Goal: Task Accomplishment & Management: Use online tool/utility

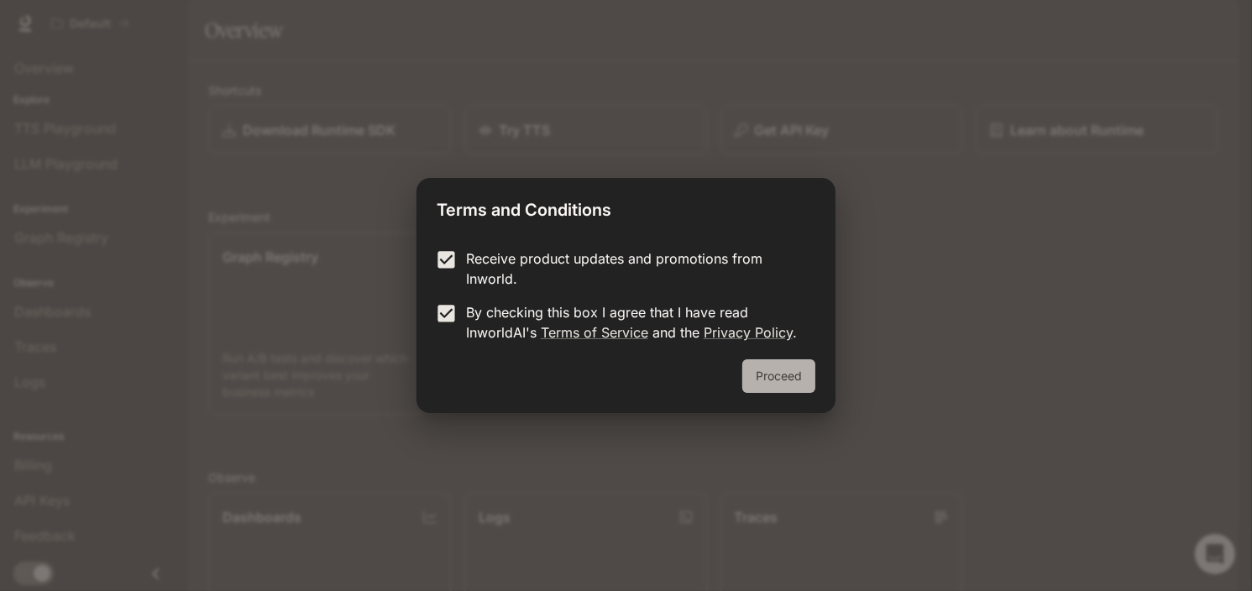
click at [786, 379] on button "Proceed" at bounding box center [778, 376] width 73 height 34
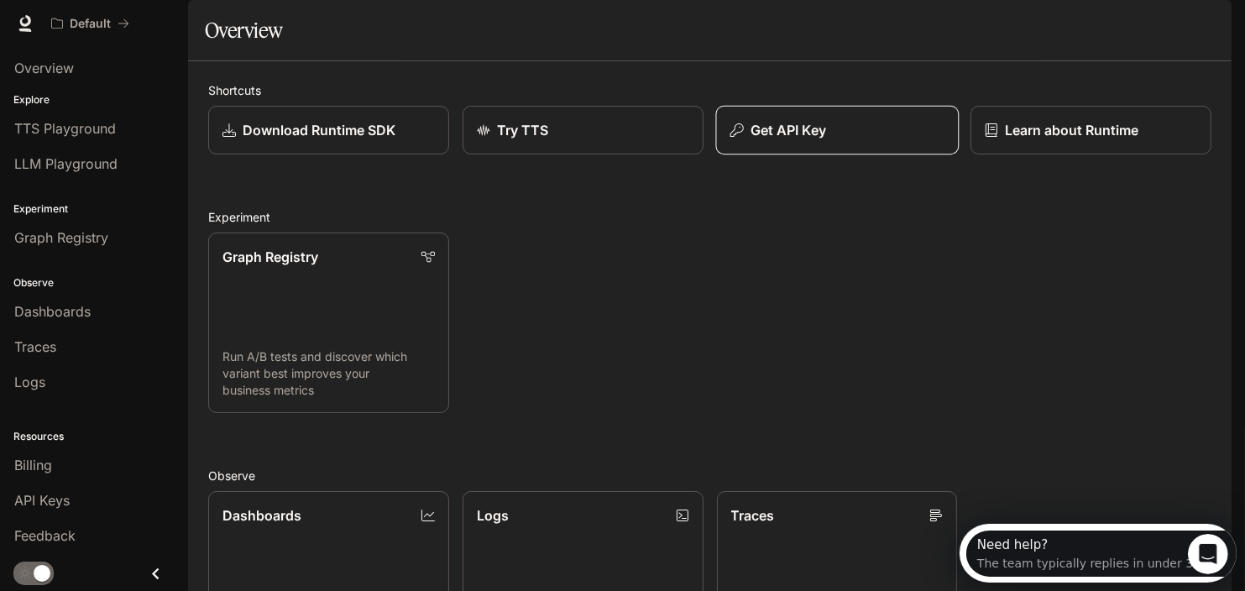
click at [798, 140] on p "Get API Key" at bounding box center [788, 130] width 76 height 20
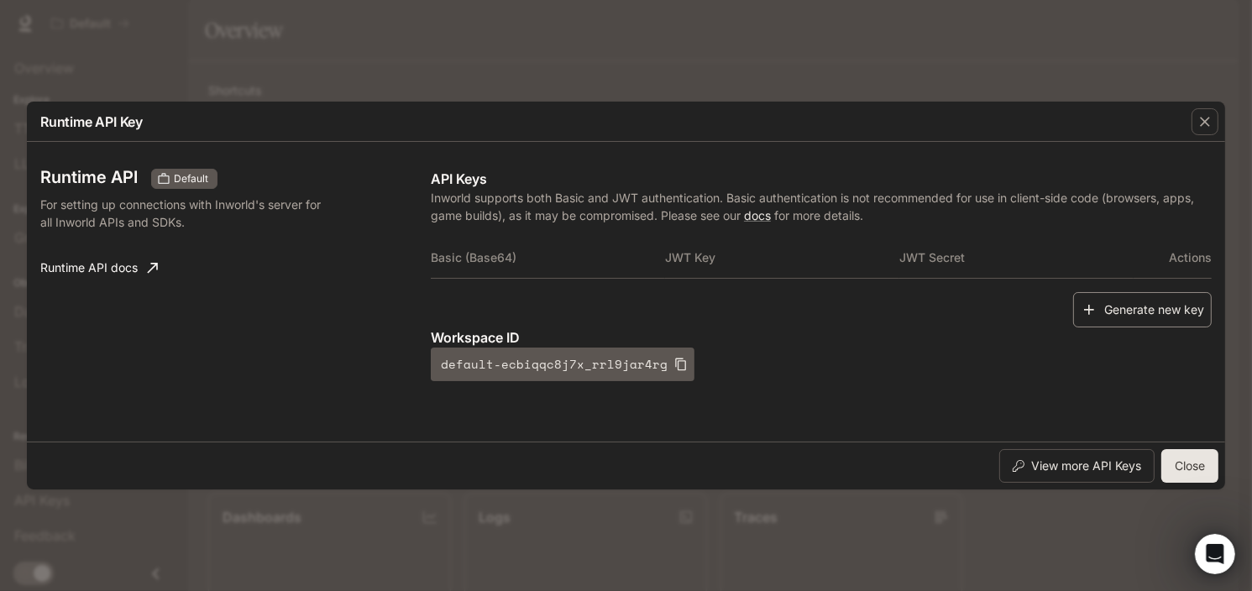
click at [1121, 305] on button "Generate new key" at bounding box center [1142, 310] width 139 height 36
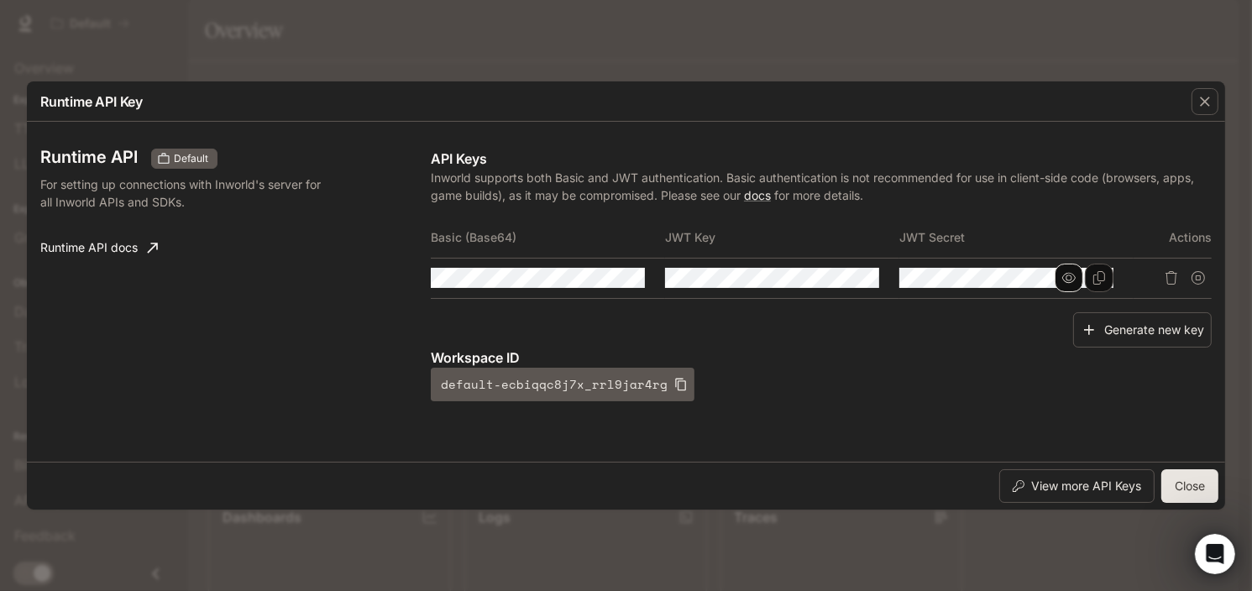
click at [1067, 279] on icon "button" at bounding box center [1068, 277] width 13 height 13
click at [1067, 279] on icon "button" at bounding box center [1068, 278] width 13 height 11
click at [593, 275] on button "button" at bounding box center [600, 278] width 29 height 29
click at [600, 277] on icon "button" at bounding box center [600, 278] width 13 height 11
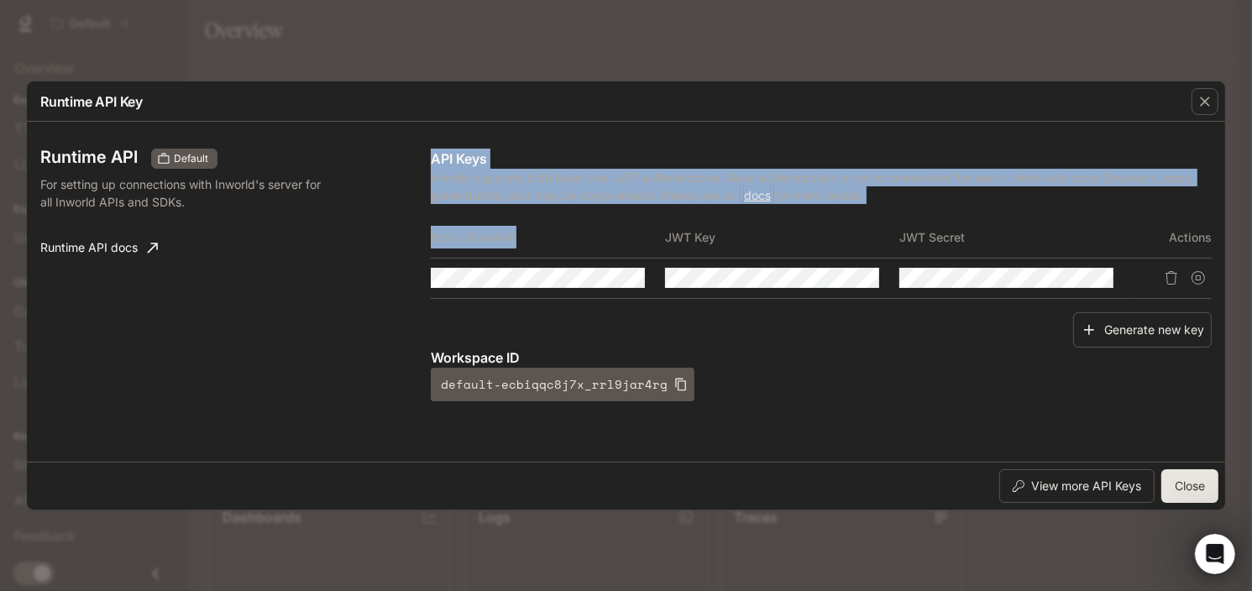
drag, startPoint x: 532, startPoint y: 237, endPoint x: 402, endPoint y: 238, distance: 130.2
click at [402, 238] on div "Runtime API Default For setting up connections with Inworld's server for all In…" at bounding box center [626, 291] width 1172 height 327
drag, startPoint x: 516, startPoint y: 240, endPoint x: 525, endPoint y: 239, distance: 9.3
click at [516, 240] on th "Basic (Base64)" at bounding box center [548, 238] width 234 height 40
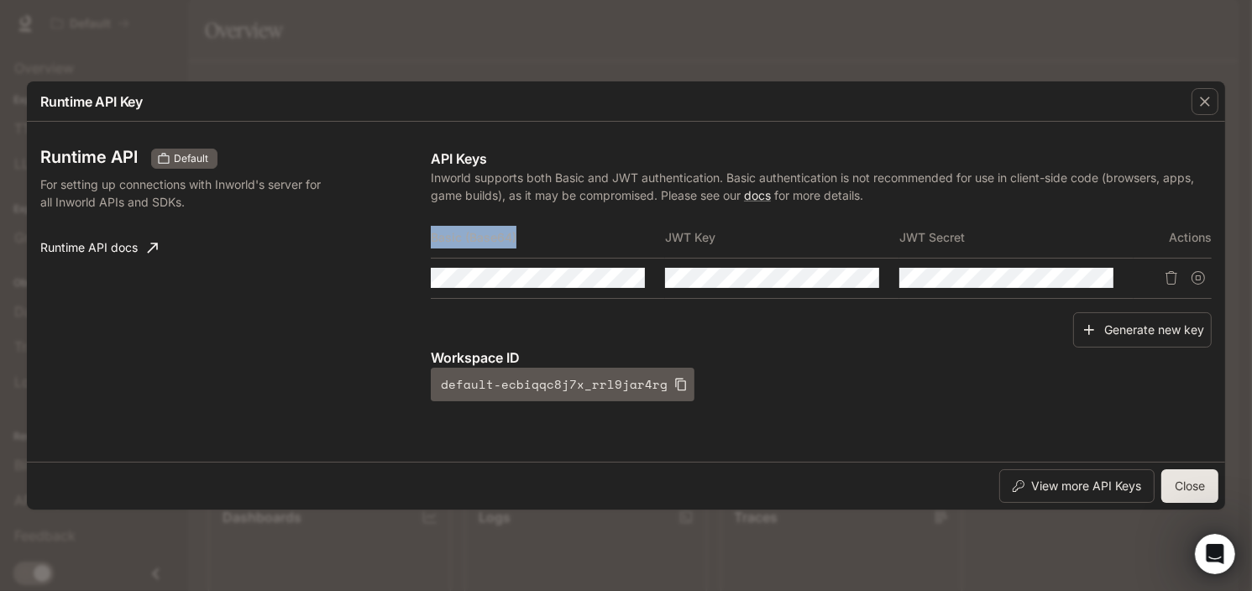
drag, startPoint x: 529, startPoint y: 238, endPoint x: 433, endPoint y: 236, distance: 96.6
click at [433, 236] on th "Basic (Base64)" at bounding box center [548, 238] width 234 height 40
copy th "Basic (Base64)"
click at [600, 276] on icon "button" at bounding box center [600, 277] width 13 height 13
click at [626, 278] on icon "Copy Basic (Base64)" at bounding box center [630, 277] width 13 height 13
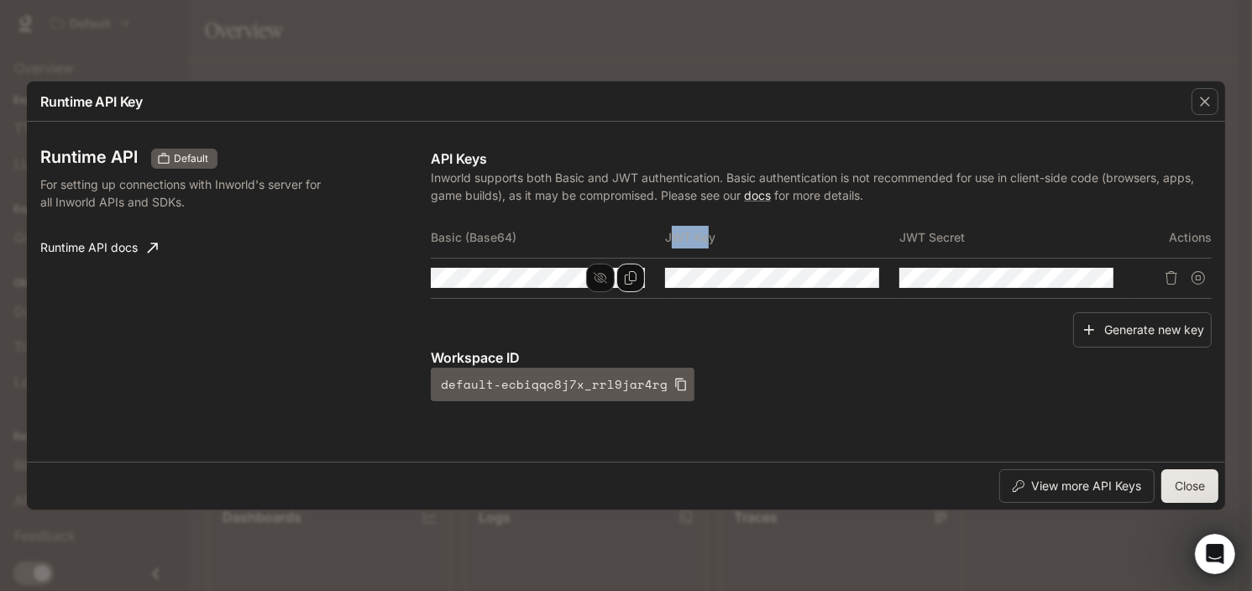
drag, startPoint x: 669, startPoint y: 239, endPoint x: 710, endPoint y: 238, distance: 41.2
click at [710, 238] on th "JWT Key" at bounding box center [782, 238] width 234 height 40
drag, startPoint x: 658, startPoint y: 238, endPoint x: 716, endPoint y: 236, distance: 58.8
click at [716, 236] on tr "Basic (Base64) JWT Key JWT Secret Actions" at bounding box center [821, 238] width 781 height 40
copy tr "JWT Key"
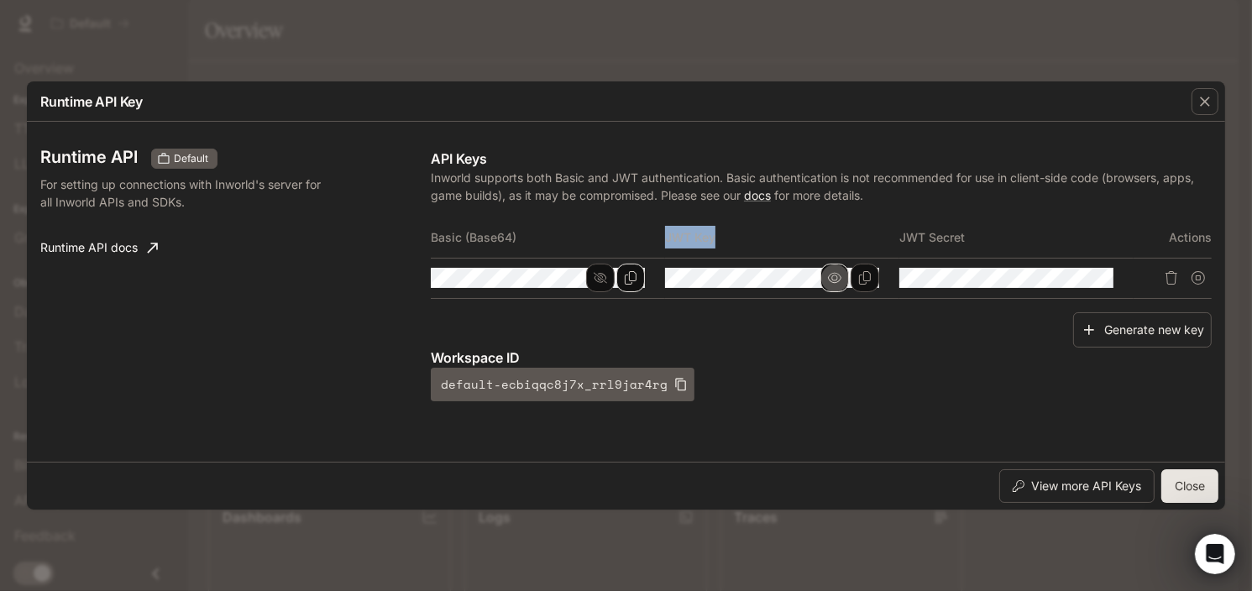
click at [845, 275] on button "button" at bounding box center [834, 278] width 29 height 29
click at [868, 277] on icon "Copy Key" at bounding box center [864, 277] width 13 height 13
click at [947, 238] on th "JWT Secret" at bounding box center [1016, 238] width 234 height 40
drag, startPoint x: 966, startPoint y: 238, endPoint x: 899, endPoint y: 238, distance: 67.2
click at [899, 238] on tr "Basic (Base64) JWT Key JWT Secret Actions" at bounding box center [821, 238] width 781 height 40
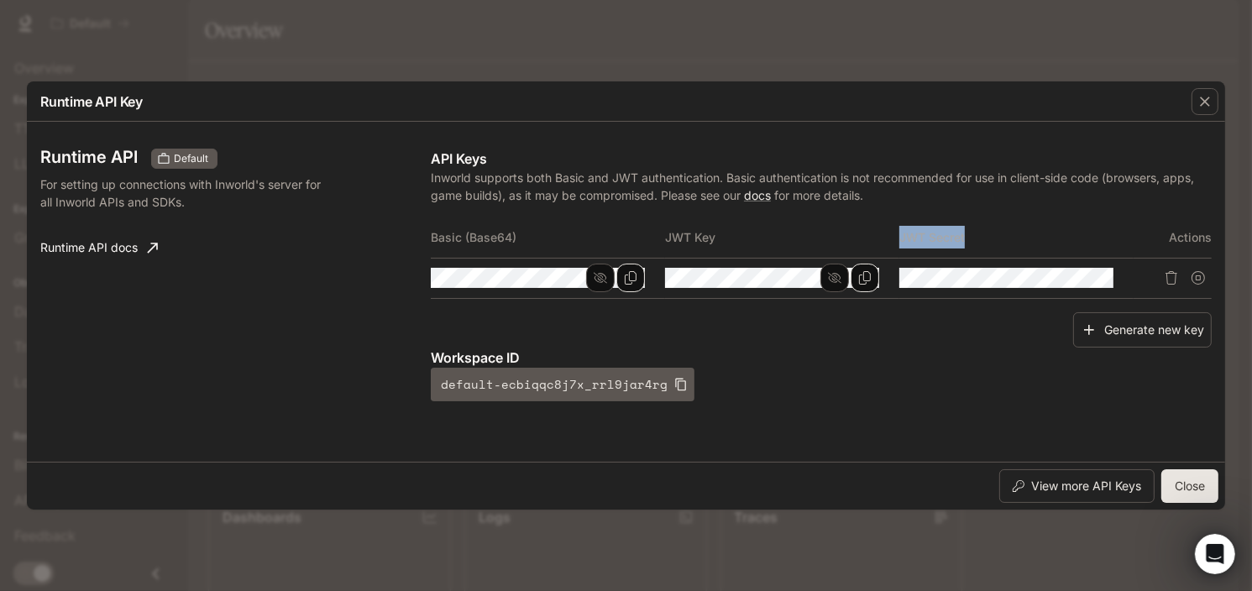
copy tr "JWT Secret"
click at [1060, 278] on button "button" at bounding box center [1069, 278] width 29 height 29
click at [1109, 275] on button "Copy Secret" at bounding box center [1099, 278] width 29 height 29
click at [846, 430] on div "Runtime API Default For setting up connections with Inworld's server for all In…" at bounding box center [626, 291] width 1172 height 327
click at [603, 277] on icon "button" at bounding box center [600, 278] width 13 height 11
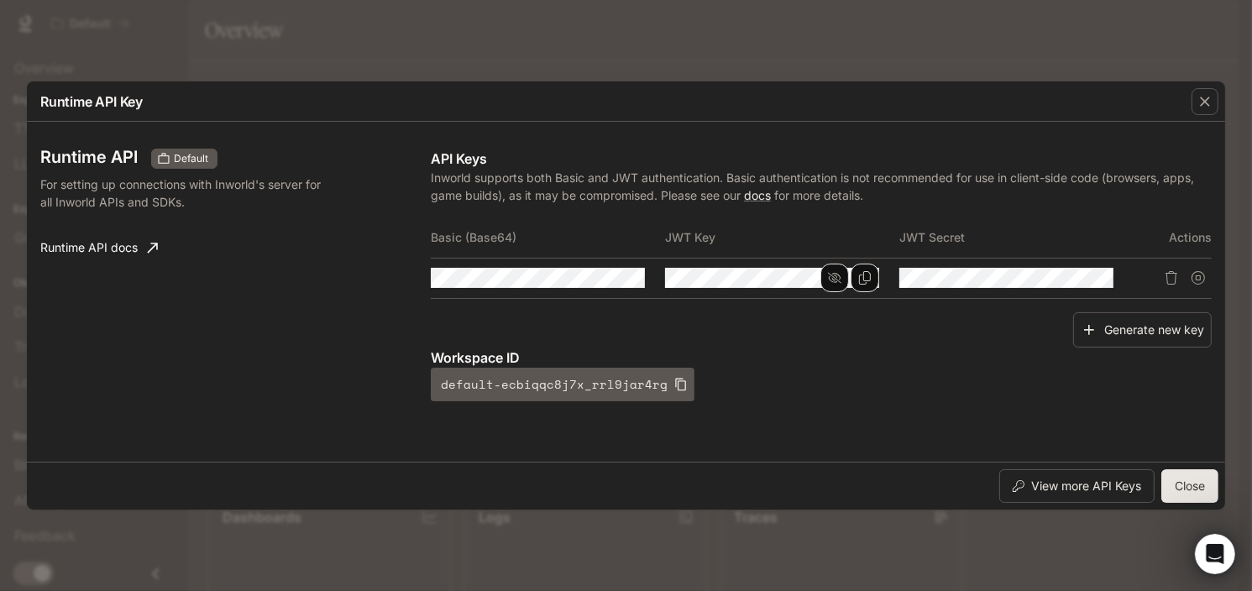
click at [832, 268] on button "button" at bounding box center [834, 278] width 29 height 29
click at [1067, 275] on icon "button" at bounding box center [1068, 278] width 13 height 11
click at [1060, 56] on div "Runtime API Key Runtime API Default For setting up connections with Inworld's s…" at bounding box center [626, 295] width 1252 height 591
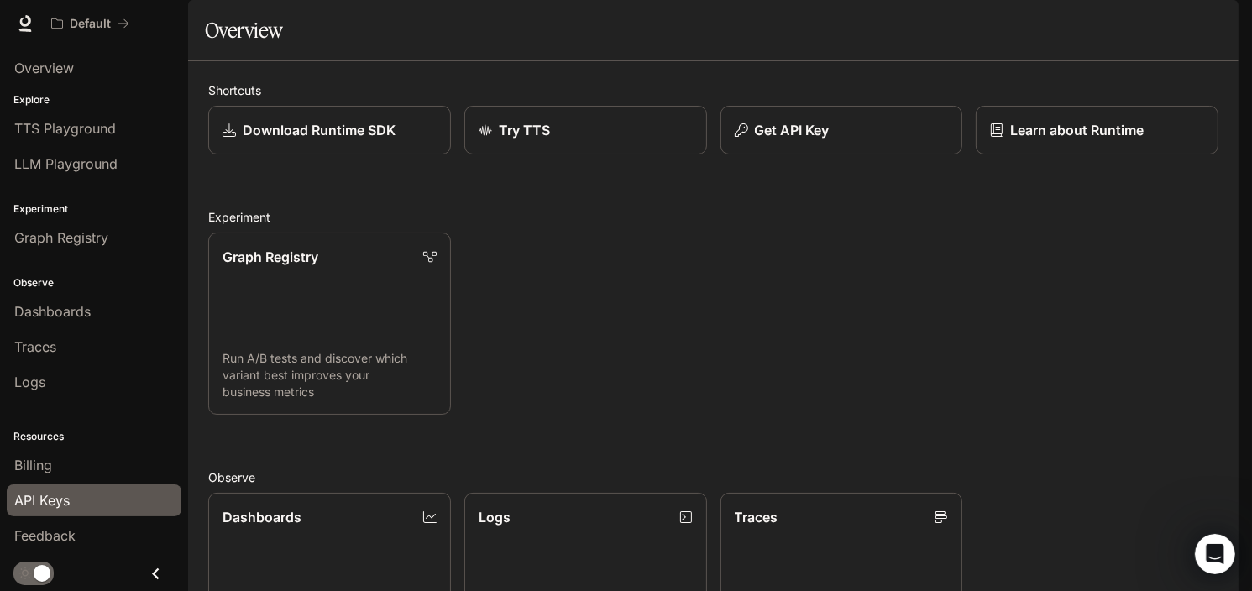
click at [66, 504] on span "API Keys" at bounding box center [41, 500] width 55 height 20
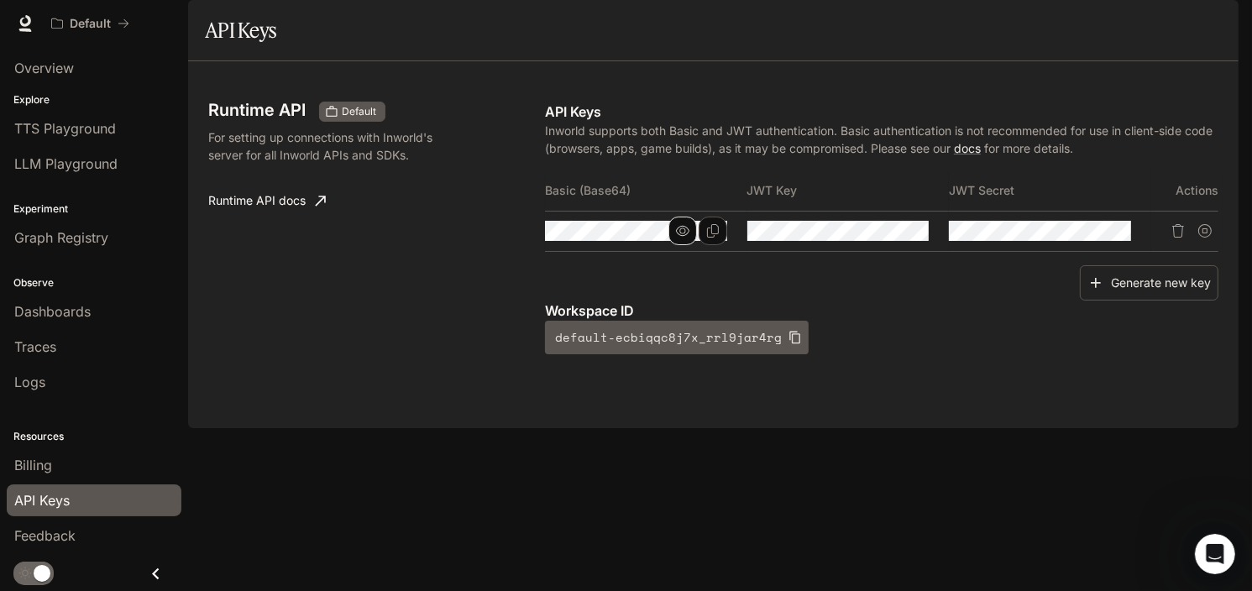
click at [679, 238] on icon "button" at bounding box center [682, 230] width 13 height 13
click at [683, 236] on icon "button" at bounding box center [682, 231] width 13 height 10
click at [683, 237] on icon "button" at bounding box center [682, 231] width 13 height 11
click at [684, 238] on icon "button" at bounding box center [682, 230] width 13 height 13
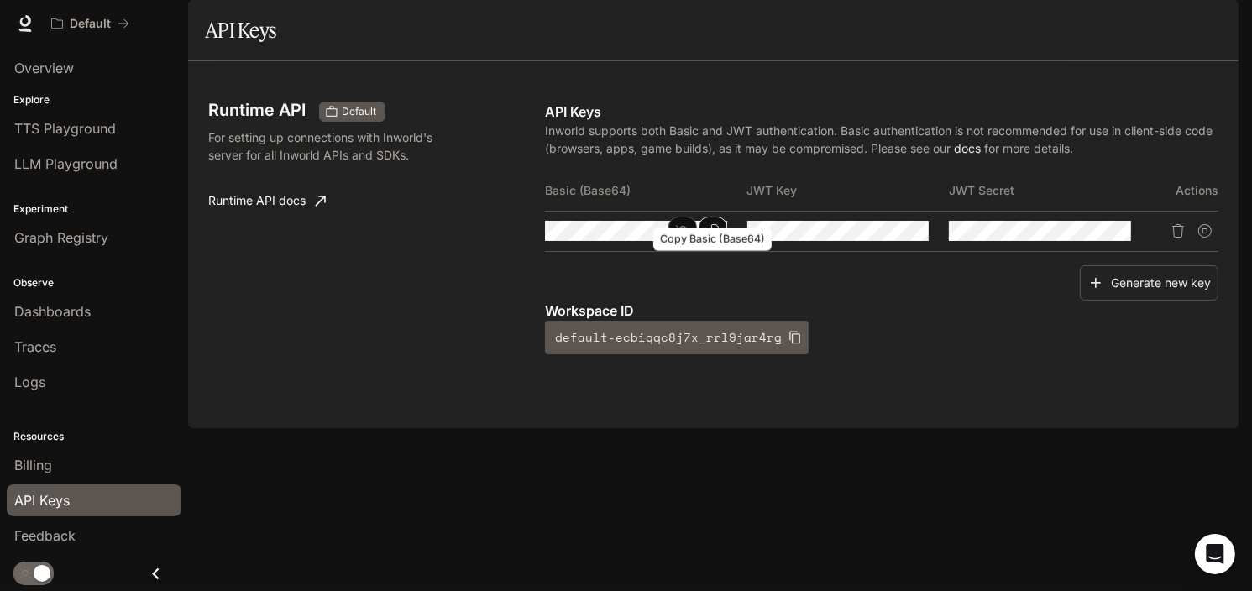
click at [717, 238] on icon "Copy Basic (Base64)" at bounding box center [712, 230] width 13 height 13
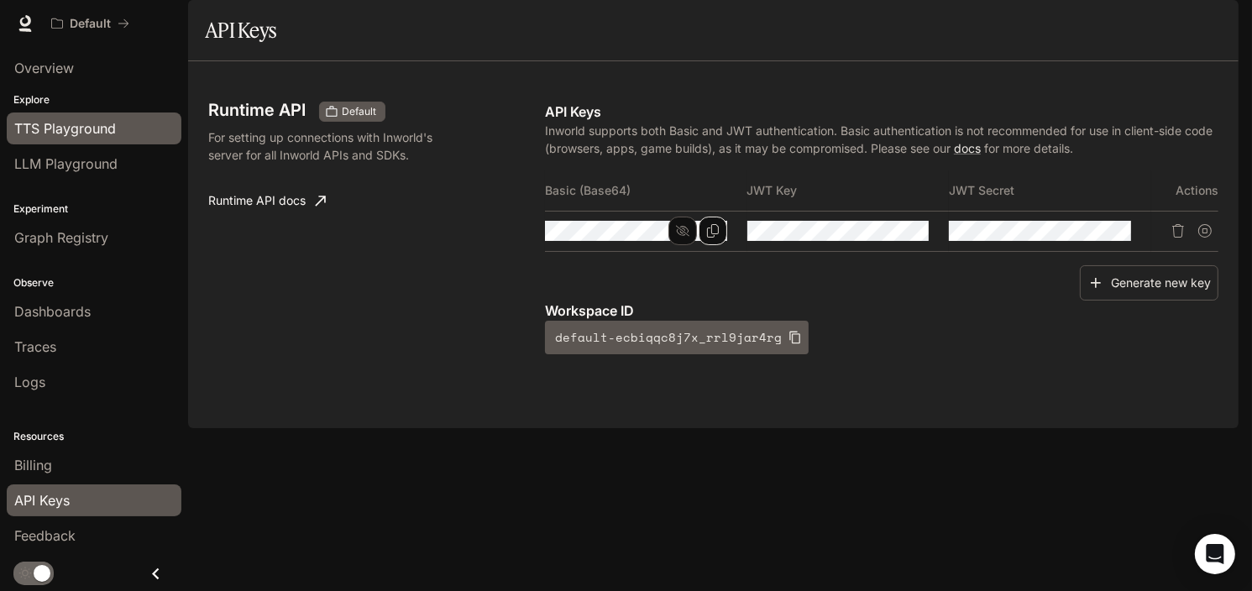
click at [74, 126] on span "TTS Playground" at bounding box center [65, 128] width 102 height 20
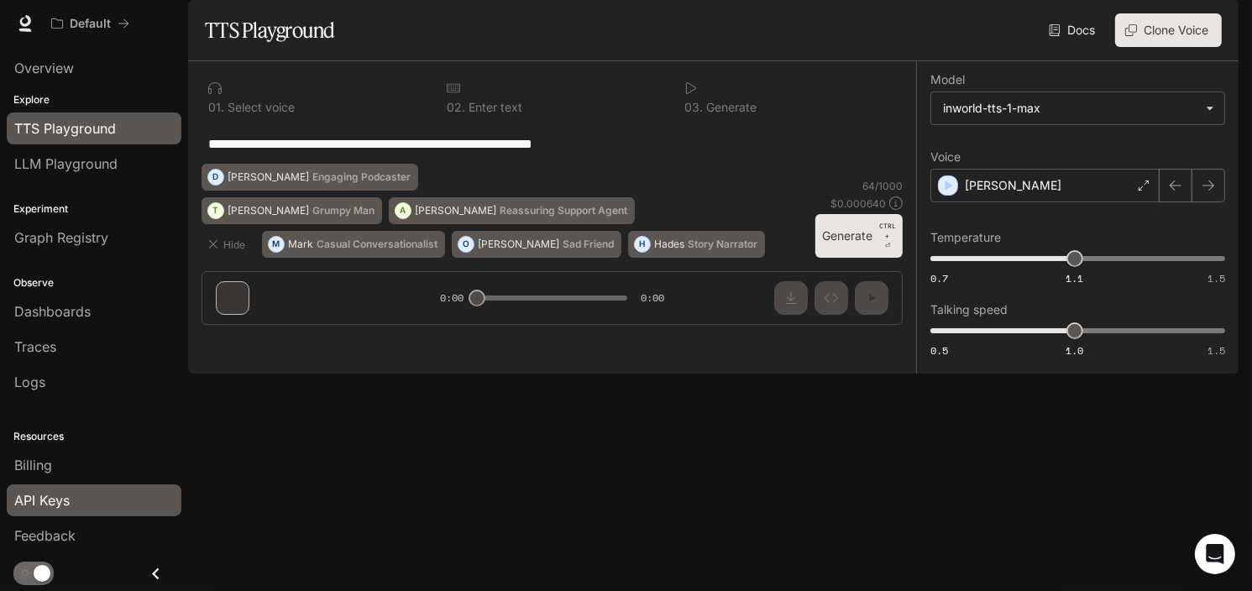
click at [69, 504] on span "API Keys" at bounding box center [41, 500] width 55 height 20
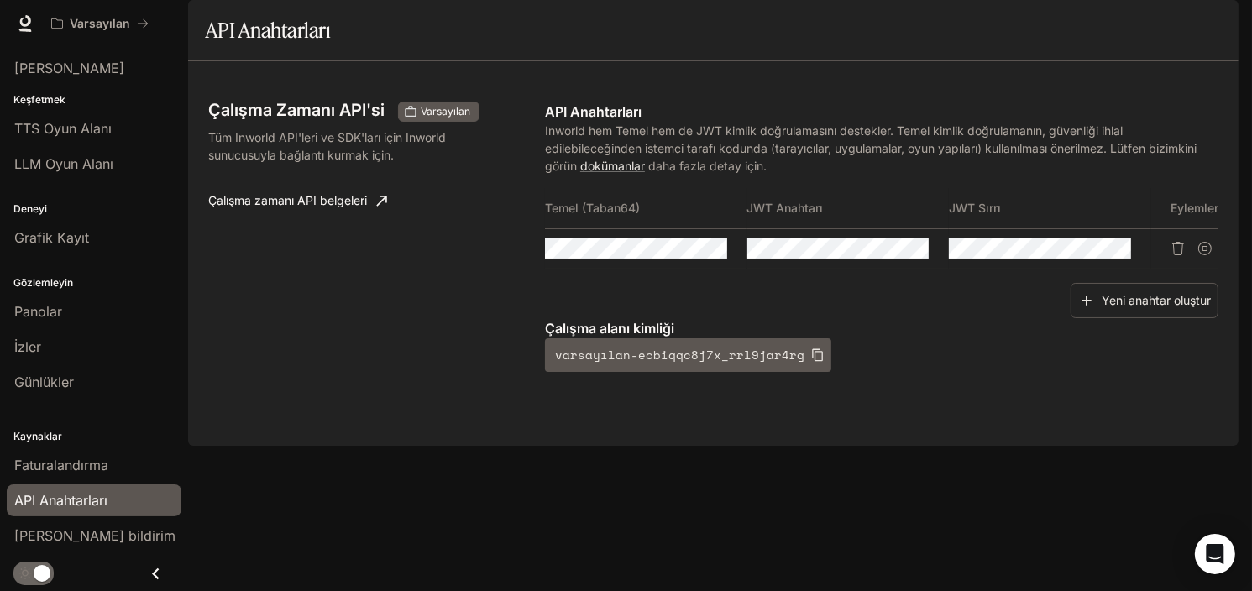
click at [1228, 61] on section "API Anahtarları" at bounding box center [713, 30] width 1051 height 61
click at [448, 355] on div "Çalışma Zamanı API'si Varsayılan Tüm Inworld API'leri ve SDK'ları için Inworld …" at bounding box center [376, 237] width 337 height 270
click at [309, 218] on link "Çalışma zamanı API belgeleri" at bounding box center [298, 201] width 192 height 34
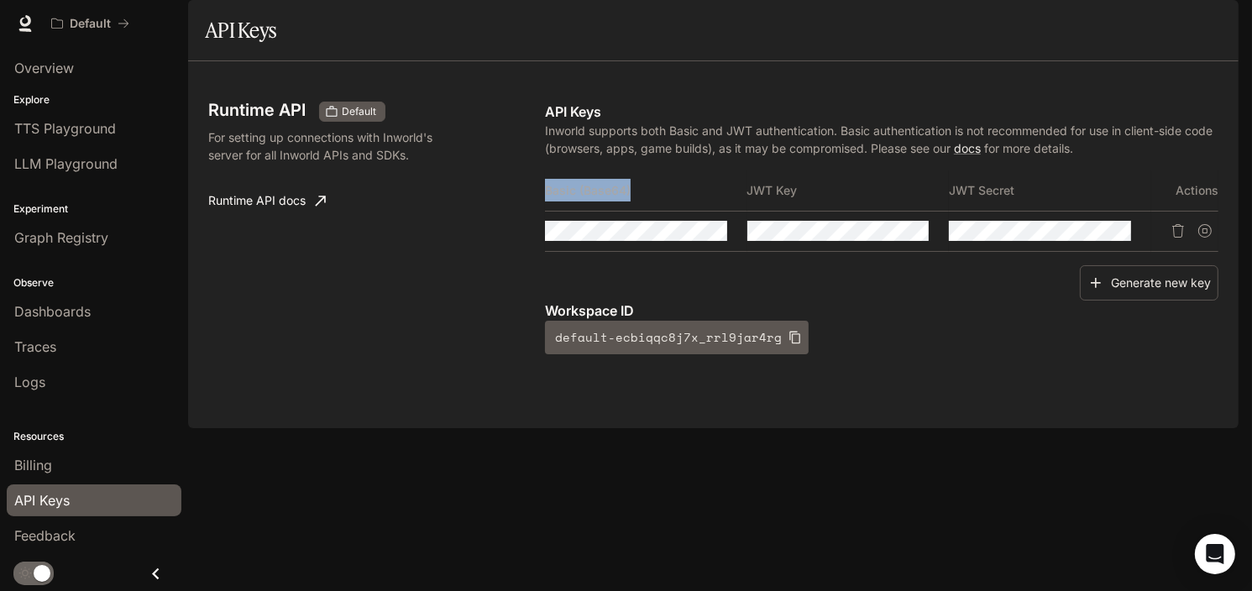
drag, startPoint x: 632, startPoint y: 234, endPoint x: 546, endPoint y: 237, distance: 85.7
click at [546, 211] on th "Basic (Base64)" at bounding box center [646, 190] width 202 height 40
copy th "Basic (Base64)"
click at [711, 238] on icon "Copy Basic (Base64)" at bounding box center [713, 230] width 12 height 13
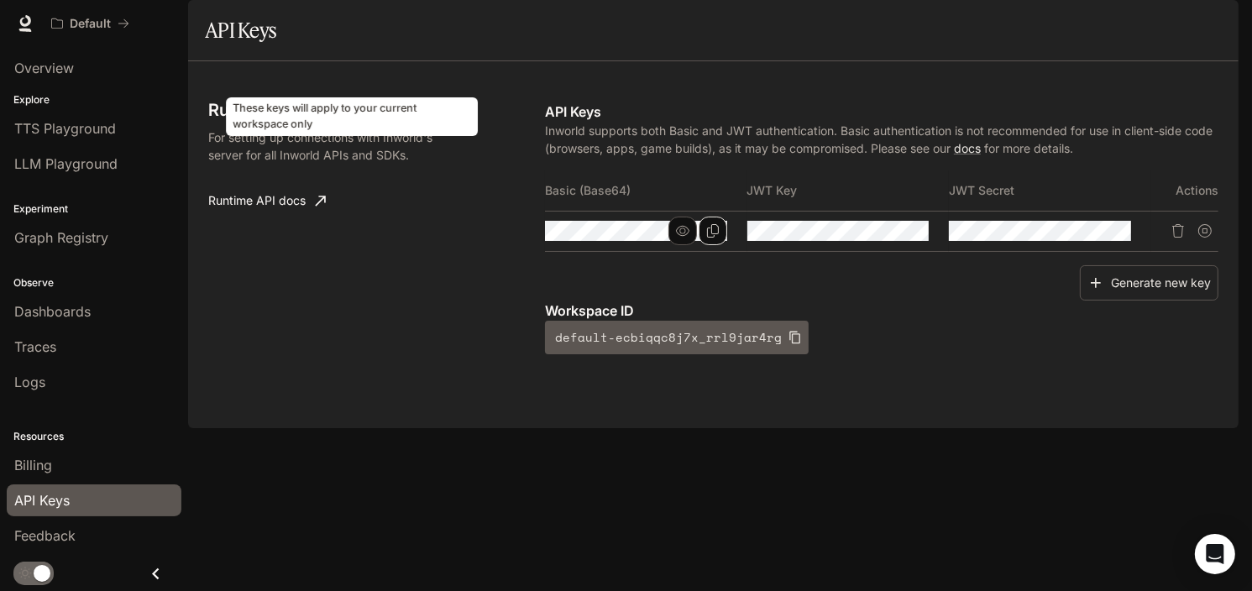
click at [358, 119] on span "Default" at bounding box center [359, 111] width 48 height 15
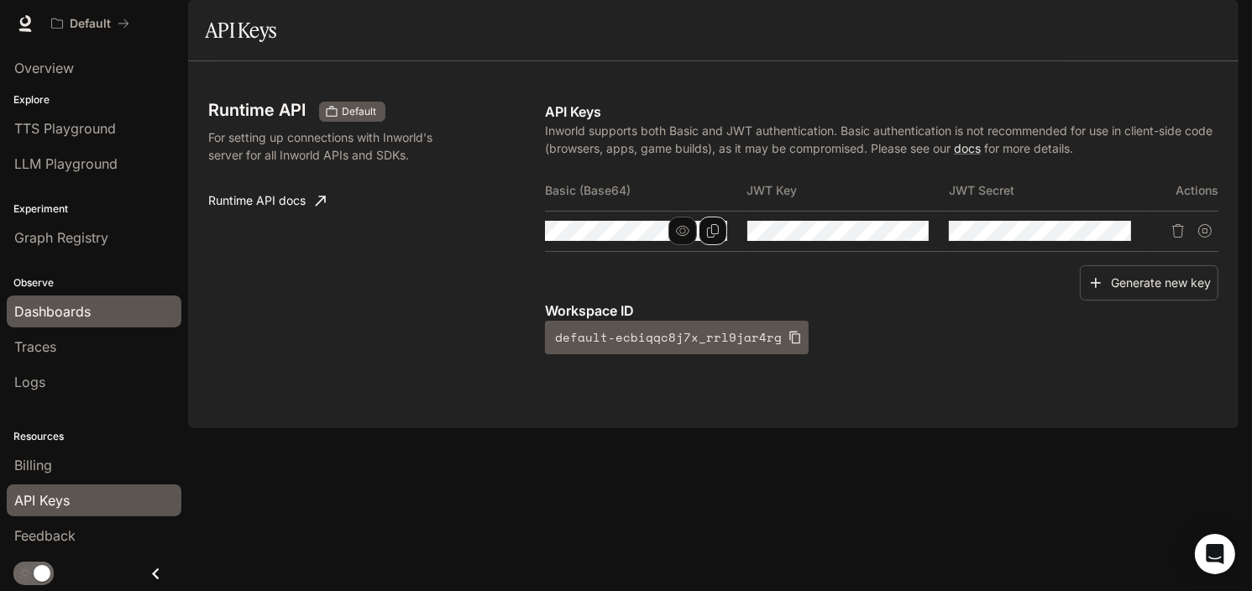
click at [86, 317] on span "Dashboards" at bounding box center [52, 311] width 76 height 20
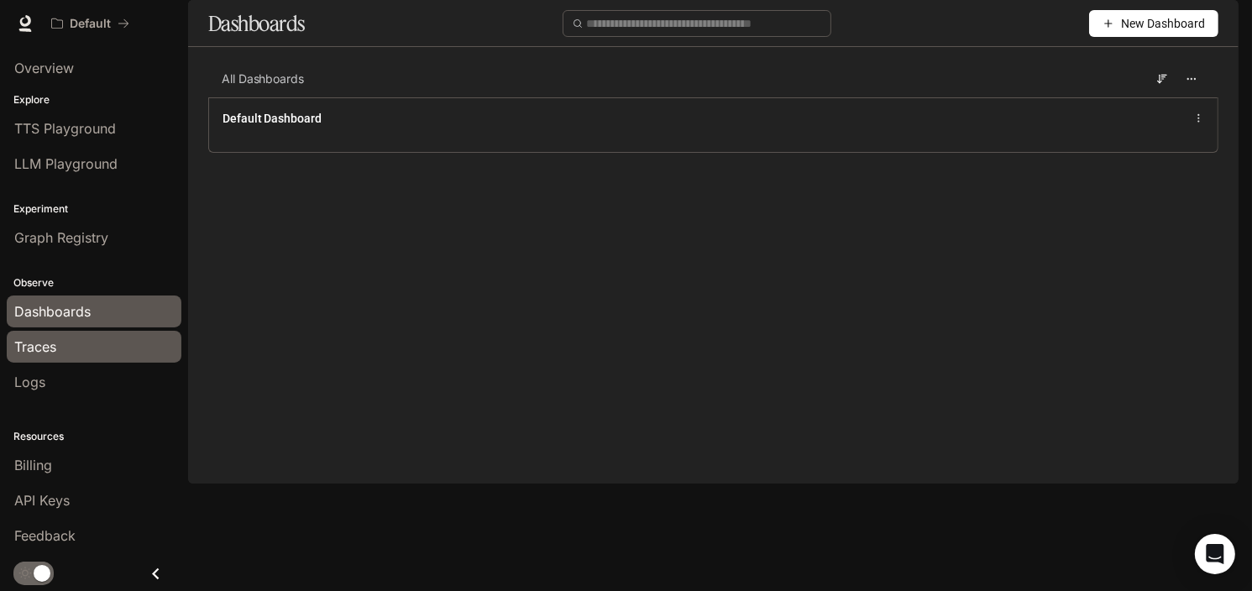
click at [79, 343] on div "Traces" at bounding box center [94, 347] width 160 height 20
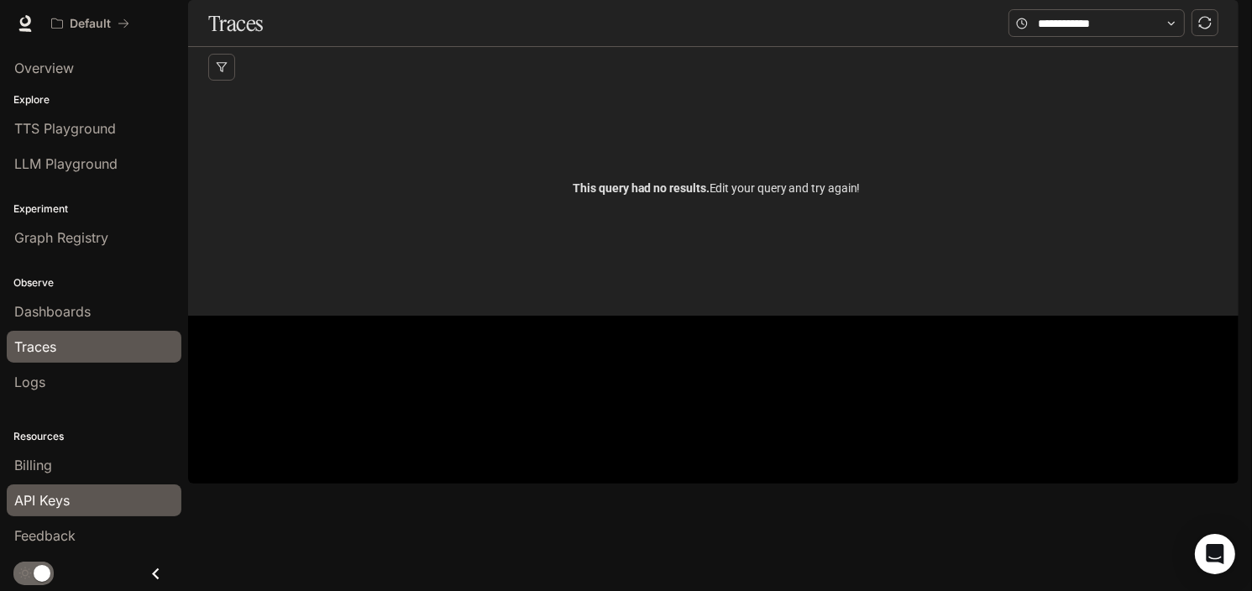
click at [77, 496] on div "API Keys" at bounding box center [94, 500] width 160 height 20
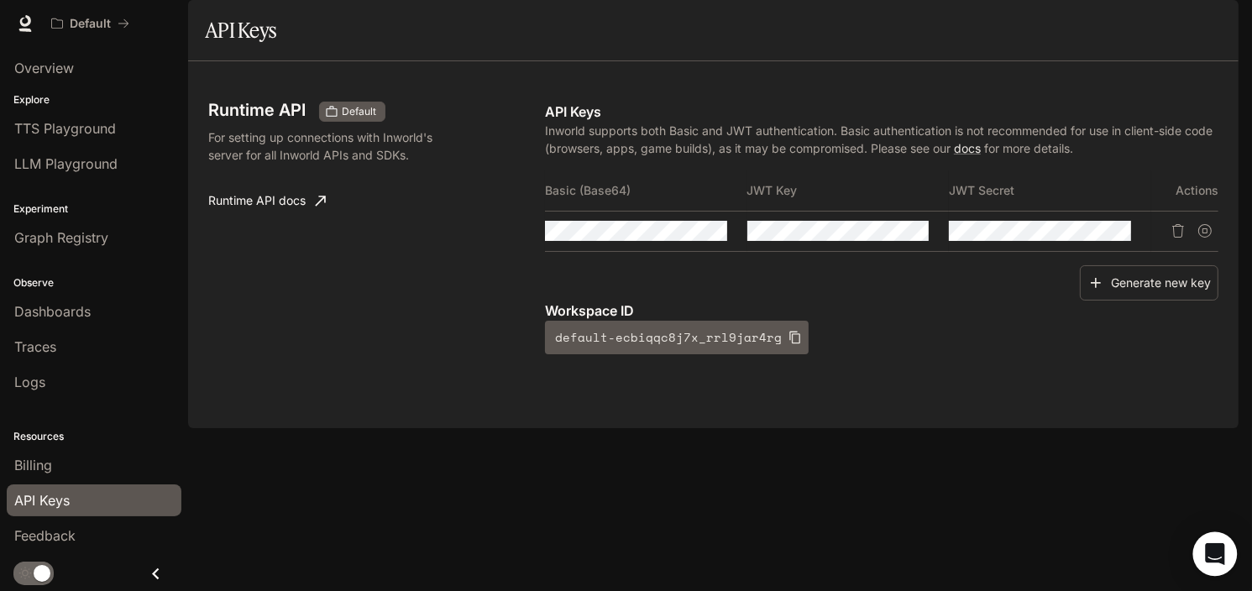
click at [1215, 553] on icon "Open Intercom Messenger" at bounding box center [1214, 554] width 19 height 22
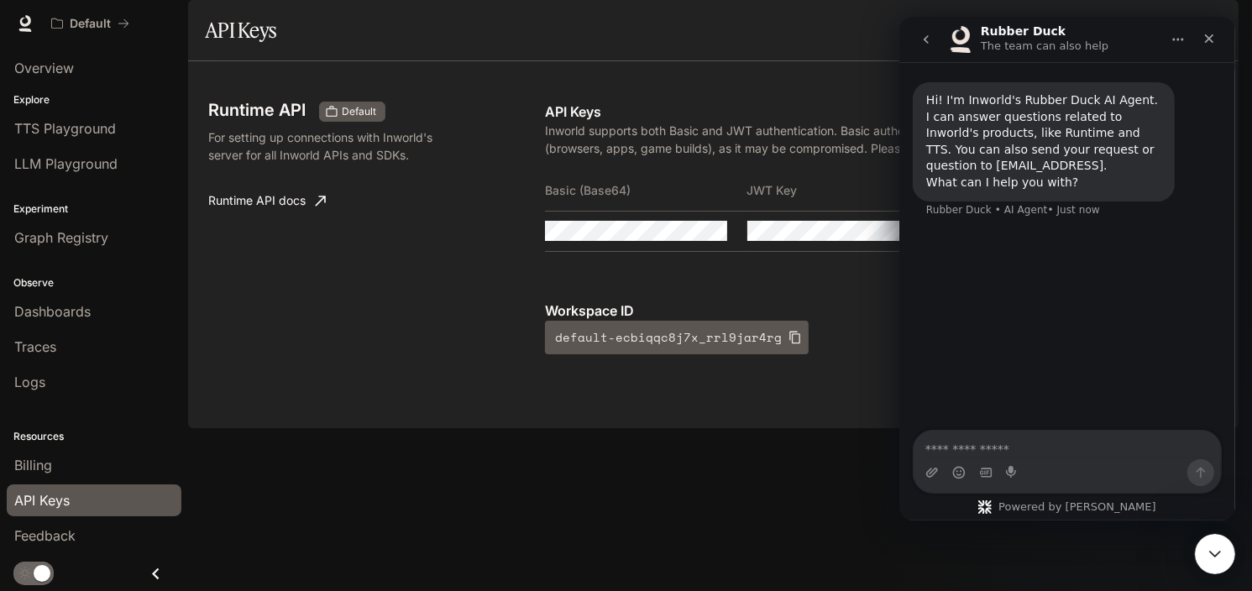
click at [997, 452] on textarea "Ask a question…" at bounding box center [1066, 445] width 307 height 29
type textarea "*"
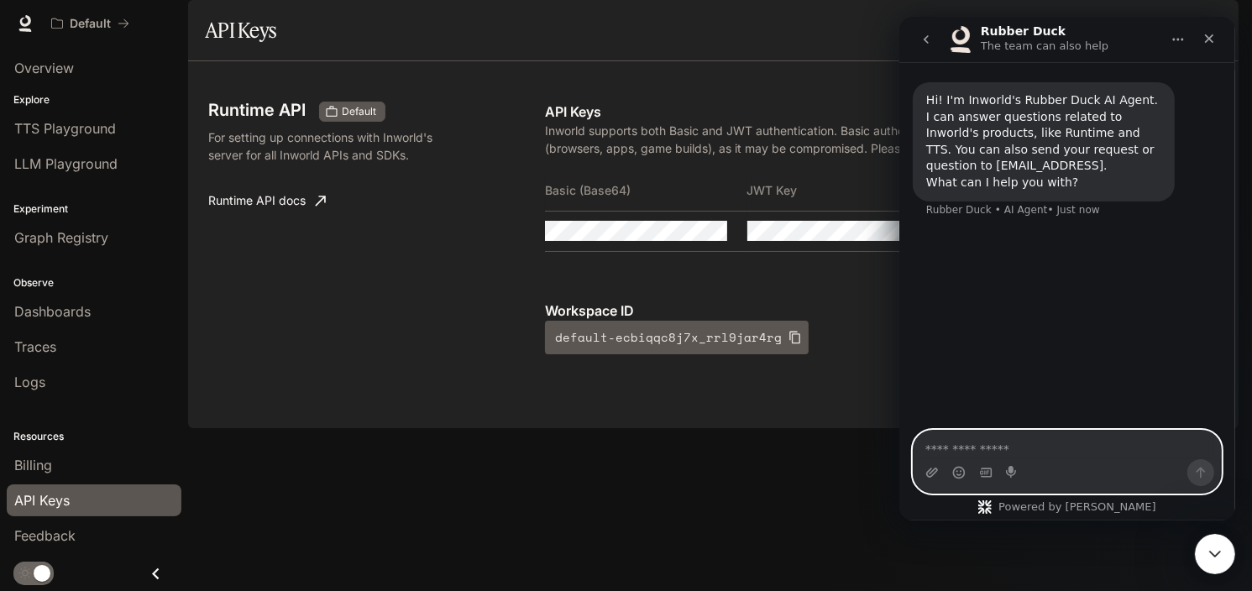
click at [1007, 451] on textarea "Ask a question…" at bounding box center [1066, 445] width 307 height 29
paste textarea "**********"
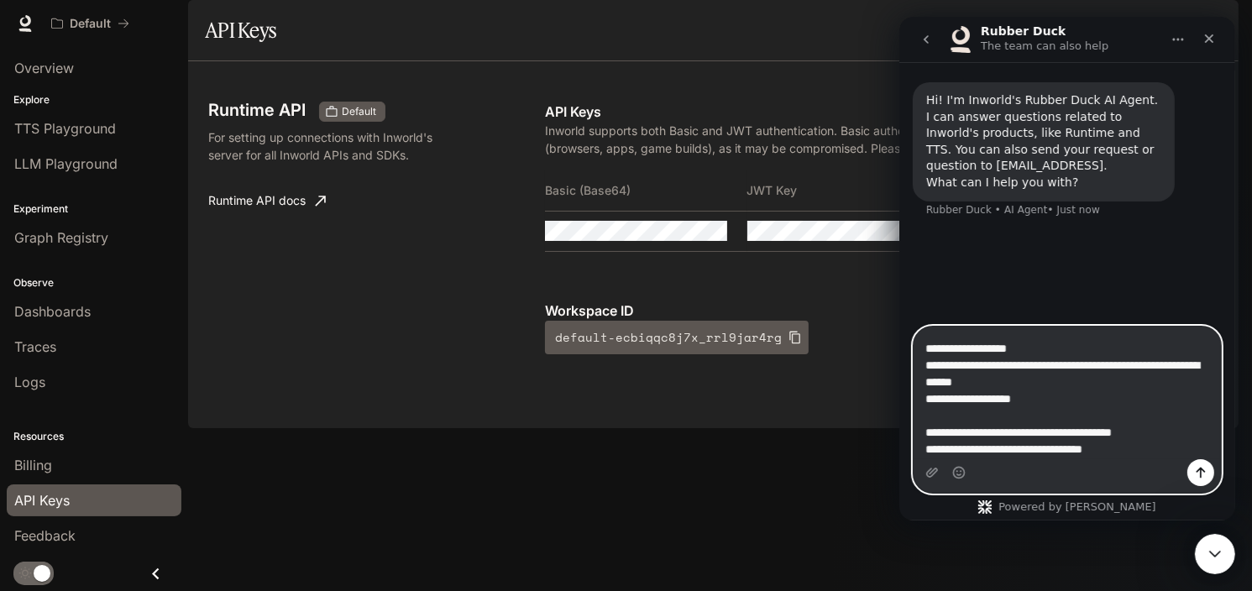
type textarea "**********"
click at [1200, 469] on icon "Send a message…" at bounding box center [1200, 473] width 9 height 11
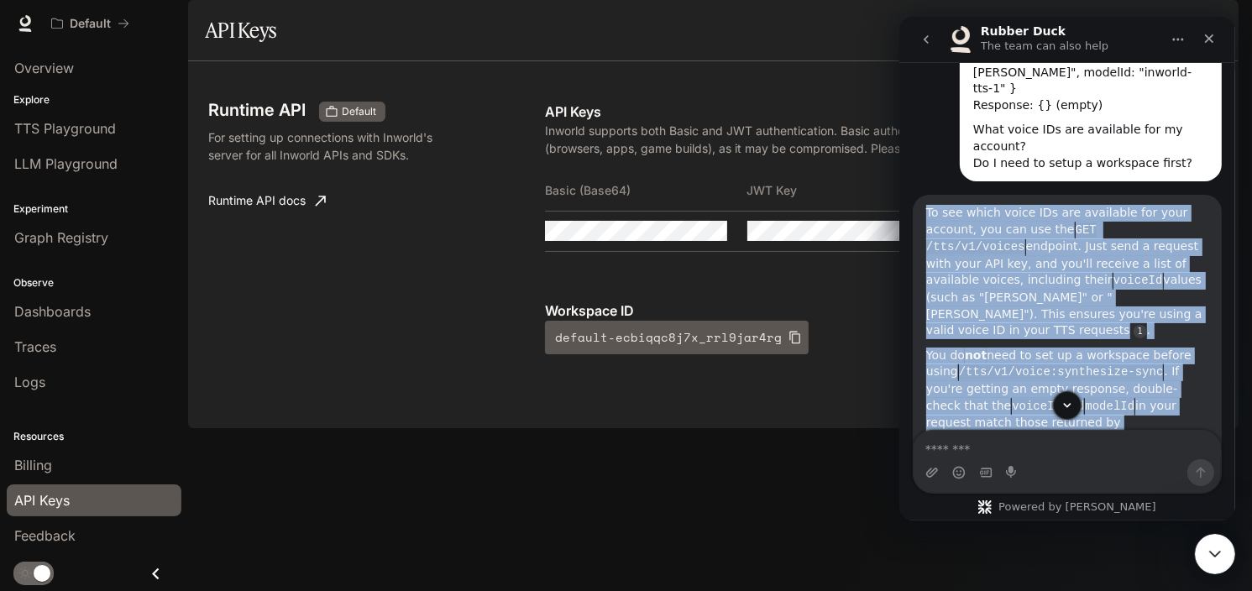
scroll to position [304, 0]
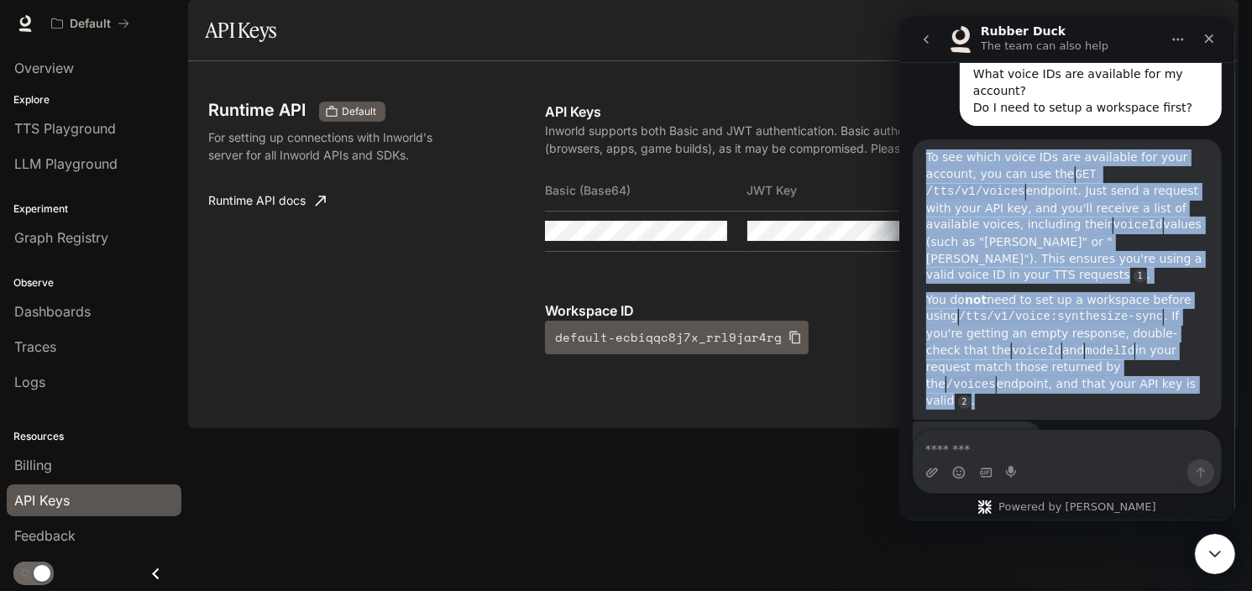
drag, startPoint x: 927, startPoint y: 207, endPoint x: 1109, endPoint y: 345, distance: 228.3
click at [1109, 345] on div "To see which voice IDs are available for your account, you can use the GET /tts…" at bounding box center [1066, 279] width 282 height 260
copy div "To see which voice IDs are available for your account, you can use the GET /tts…"
click at [1079, 338] on div "You do not need to set up a workspace before using /tts/v1/voice:synthesize-syn…" at bounding box center [1066, 352] width 282 height 118
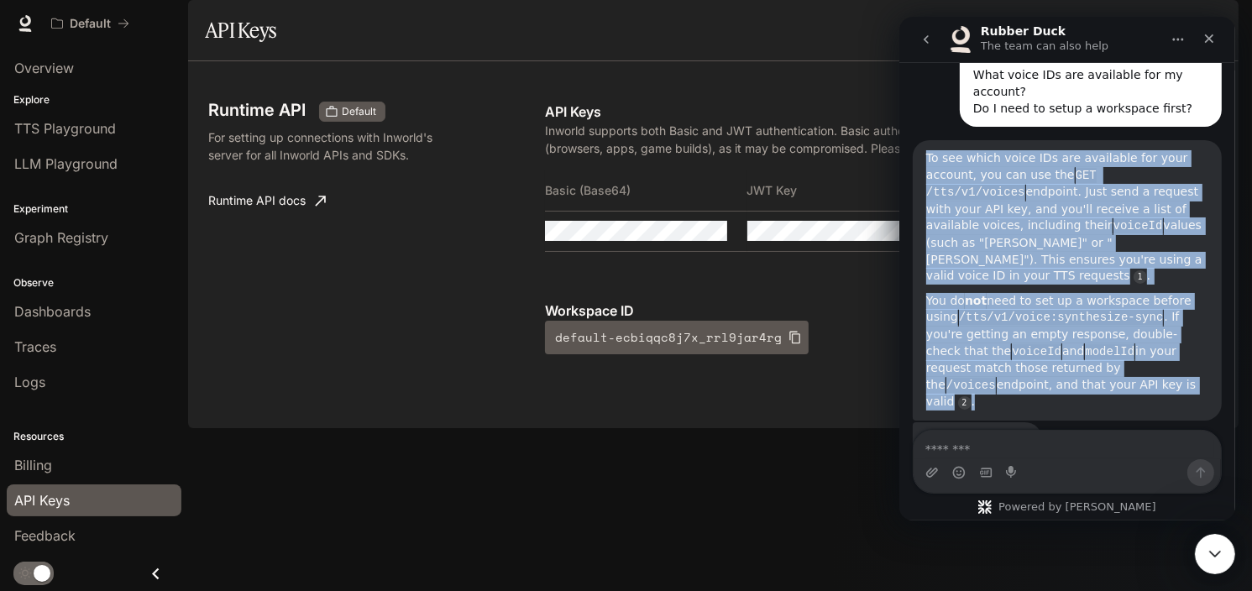
drag, startPoint x: 1083, startPoint y: 344, endPoint x: 924, endPoint y: 128, distance: 268.6
click at [924, 140] on div "To see which voice IDs are available for your account, you can use the GET /tts…" at bounding box center [1066, 280] width 309 height 280
copy div "To see which voice IDs are available for your account, you can use the GET /tts…"
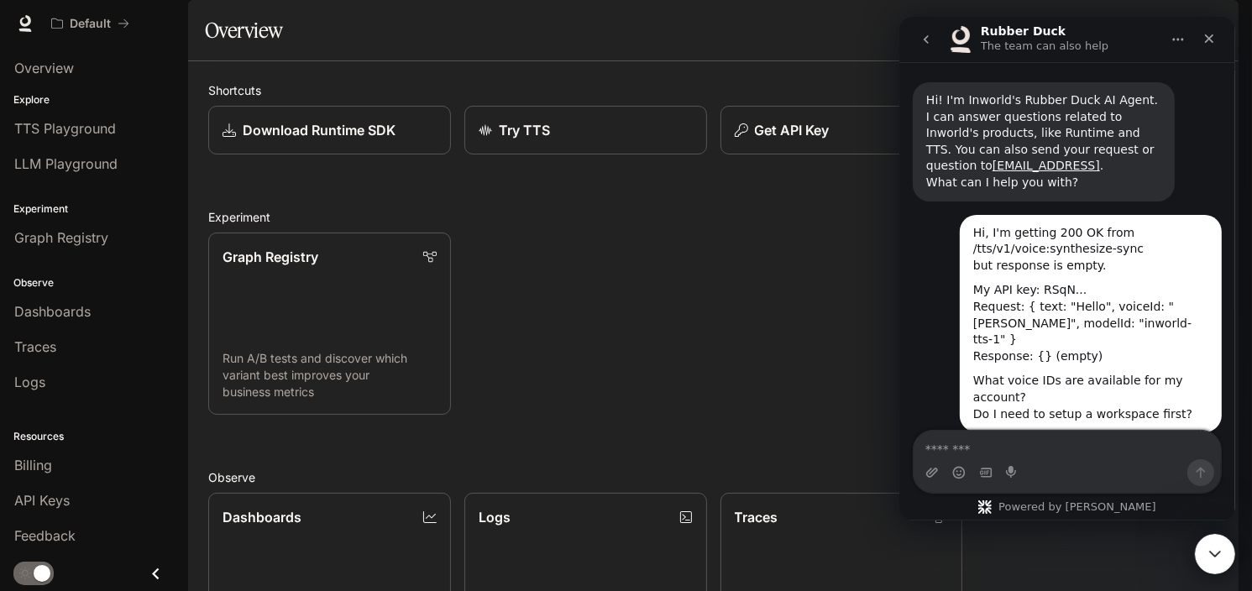
scroll to position [392, 0]
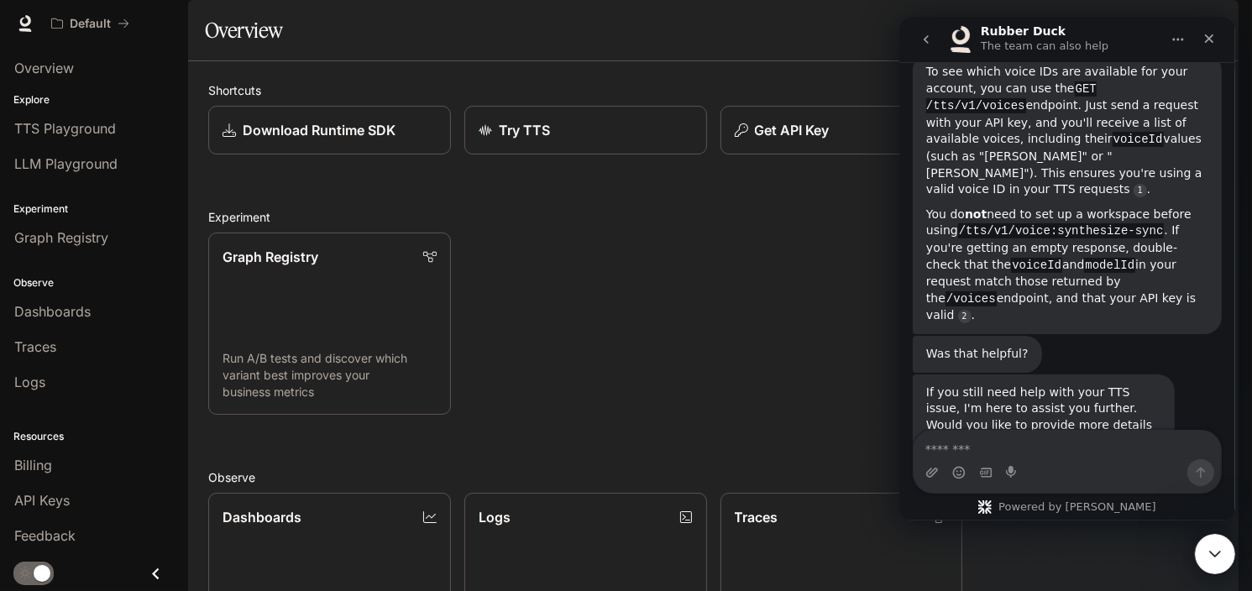
click at [1030, 443] on textarea "Message…" at bounding box center [1066, 445] width 307 height 29
type textarea "**********"
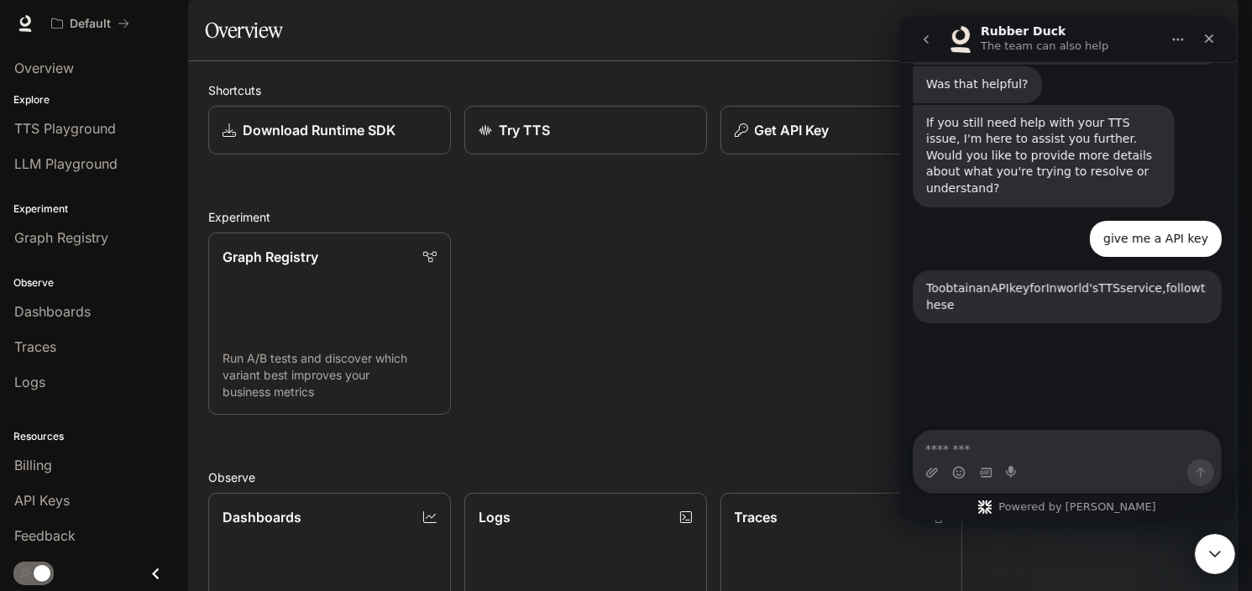
scroll to position [742, 0]
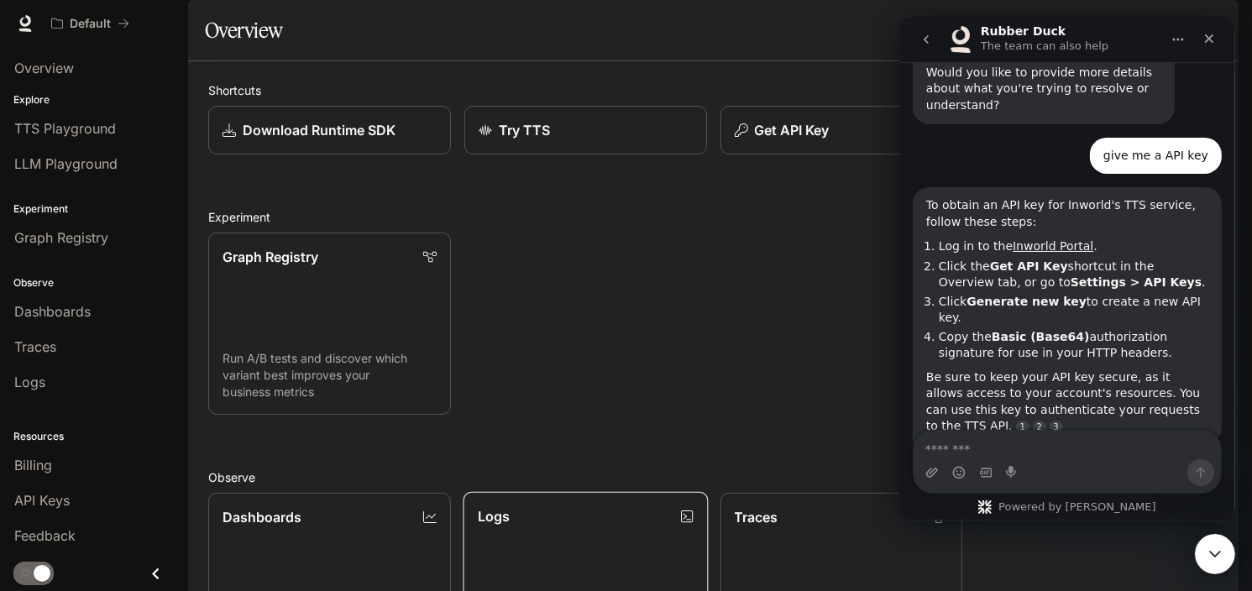
click at [574, 491] on link "Logs Search and filter system logs" at bounding box center [585, 583] width 245 height 184
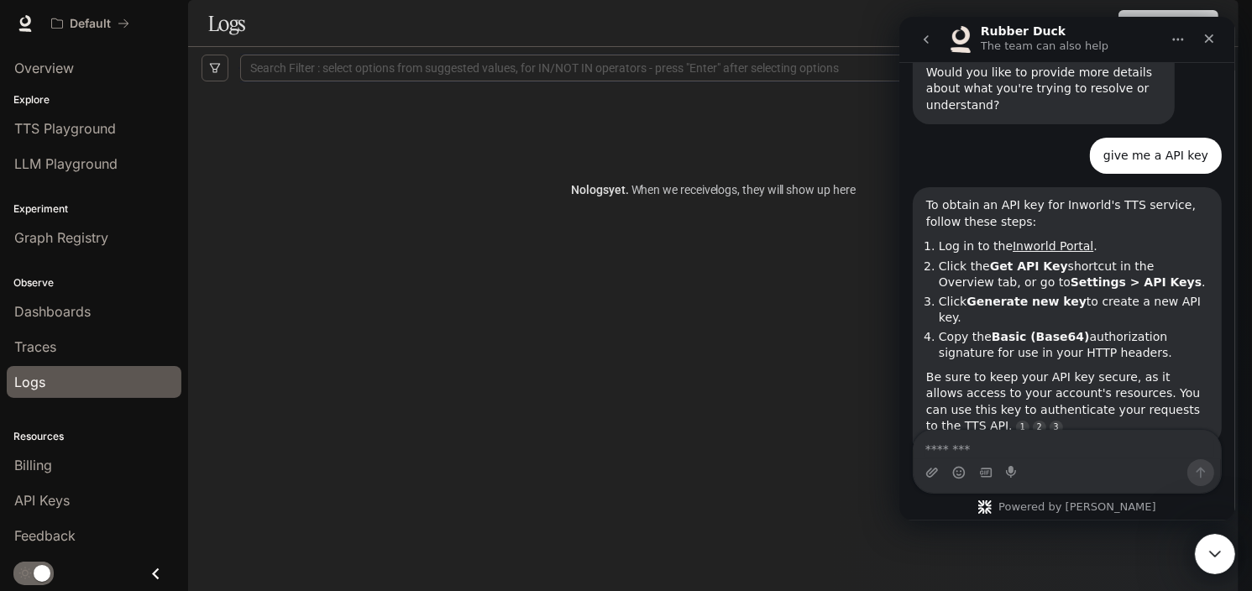
click at [93, 392] on link "Logs" at bounding box center [94, 382] width 175 height 32
click at [72, 315] on span "Dashboards" at bounding box center [52, 311] width 76 height 20
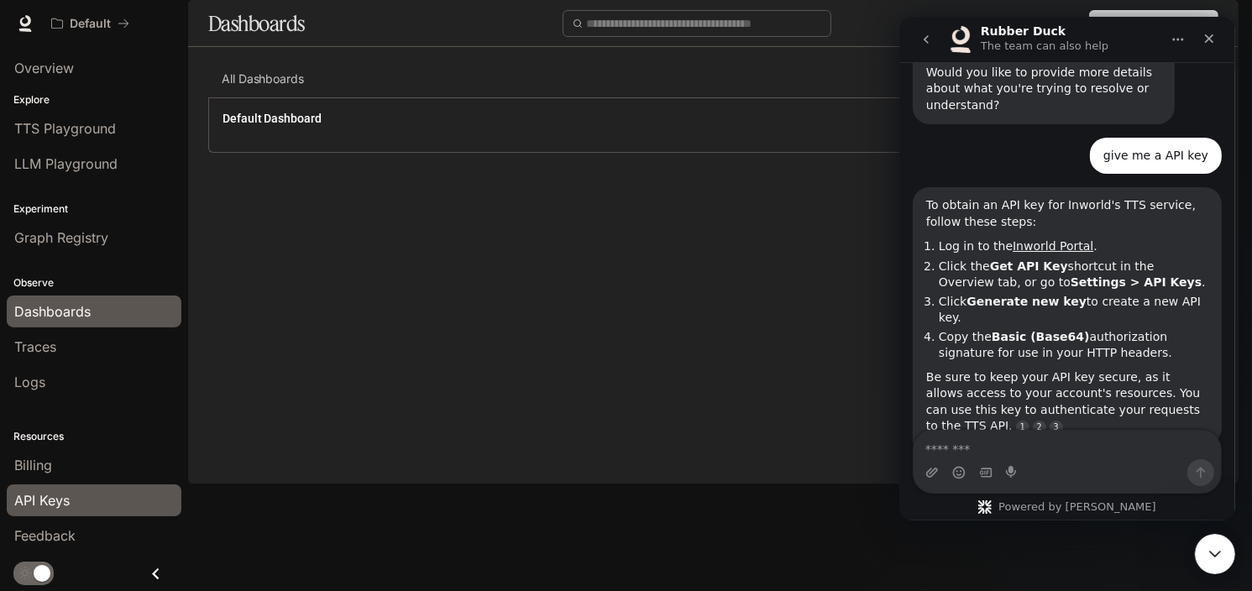
click at [76, 495] on div "API Keys" at bounding box center [94, 500] width 160 height 20
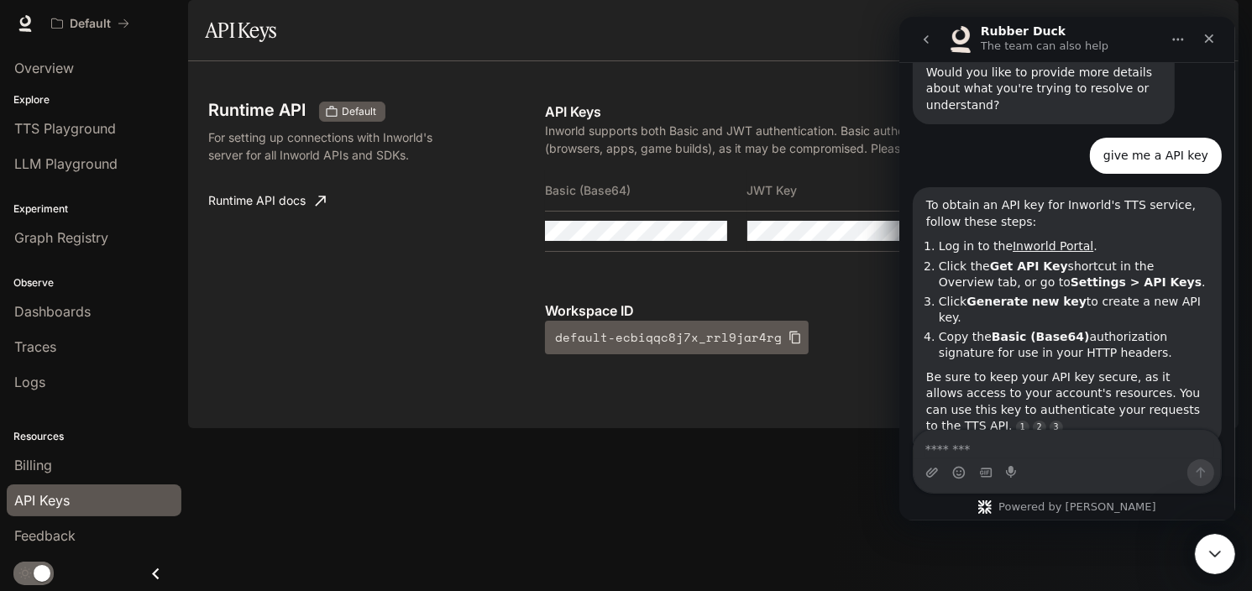
click at [76, 506] on div "API Keys" at bounding box center [94, 500] width 160 height 20
click at [99, 128] on span "TTS Playground" at bounding box center [65, 128] width 102 height 20
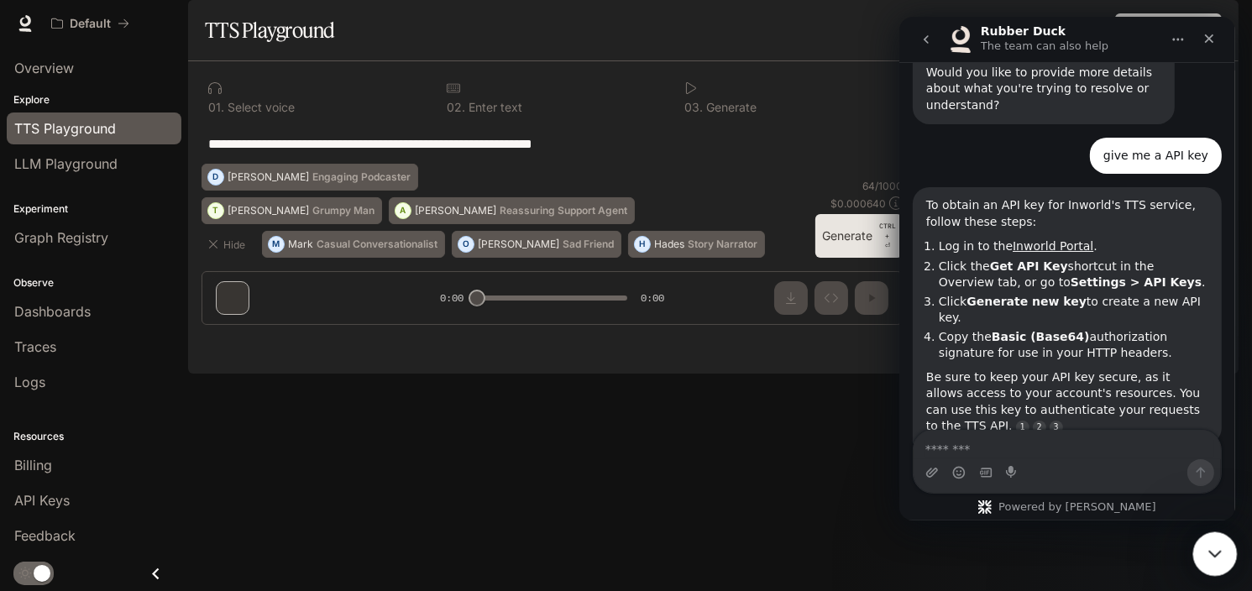
click at [1209, 554] on icon "Close Intercom Messenger" at bounding box center [1213, 552] width 20 height 20
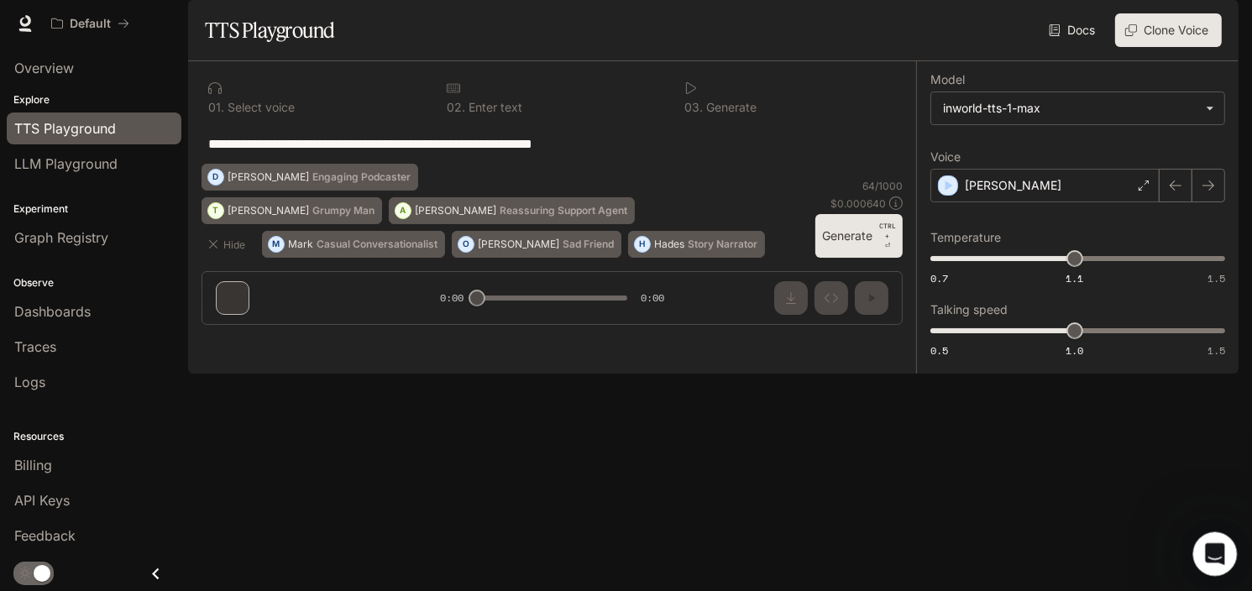
scroll to position [729, 0]
click at [1136, 202] on div "Dennis" at bounding box center [1045, 186] width 229 height 34
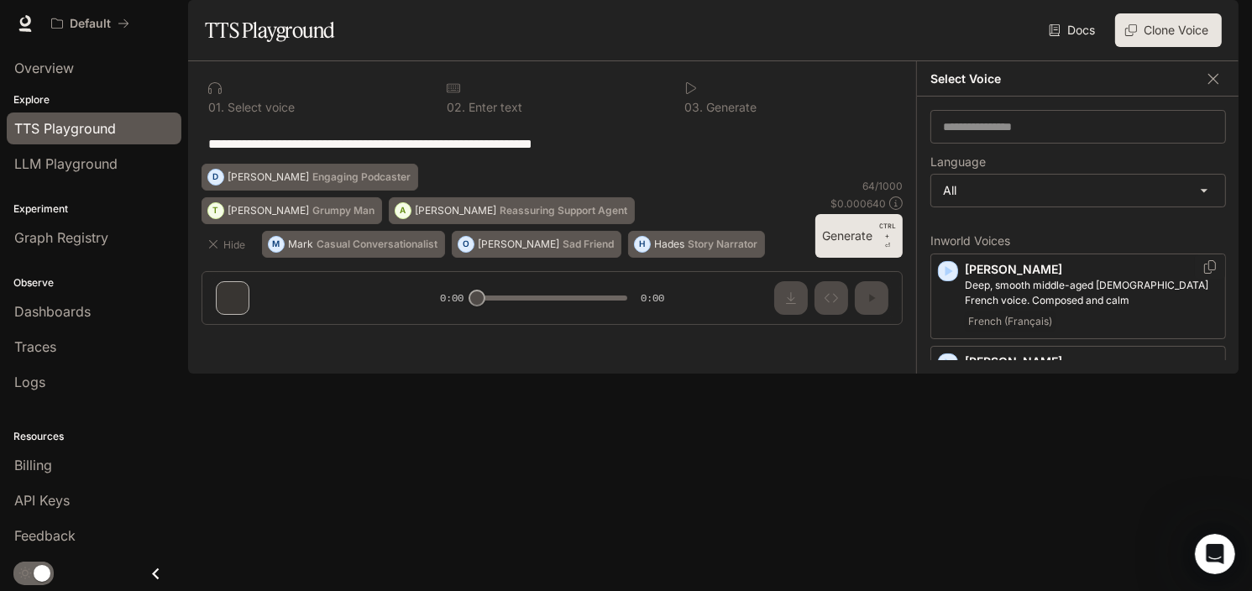
scroll to position [0, 0]
click at [487, 338] on div "**********" at bounding box center [552, 199] width 728 height 277
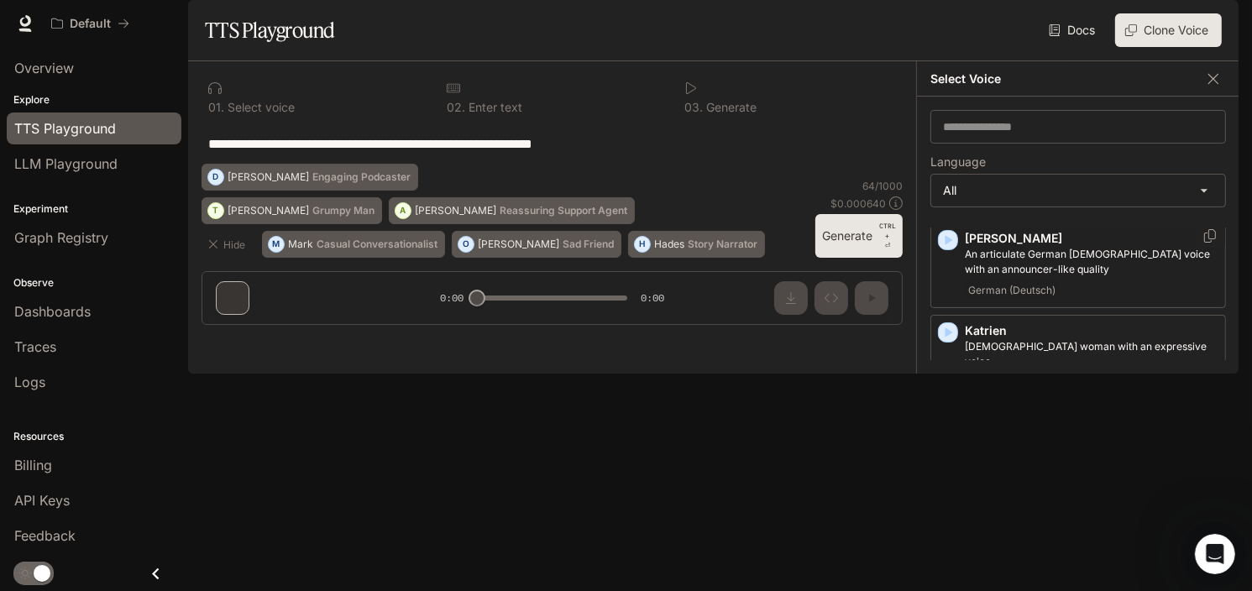
scroll to position [1848, 0]
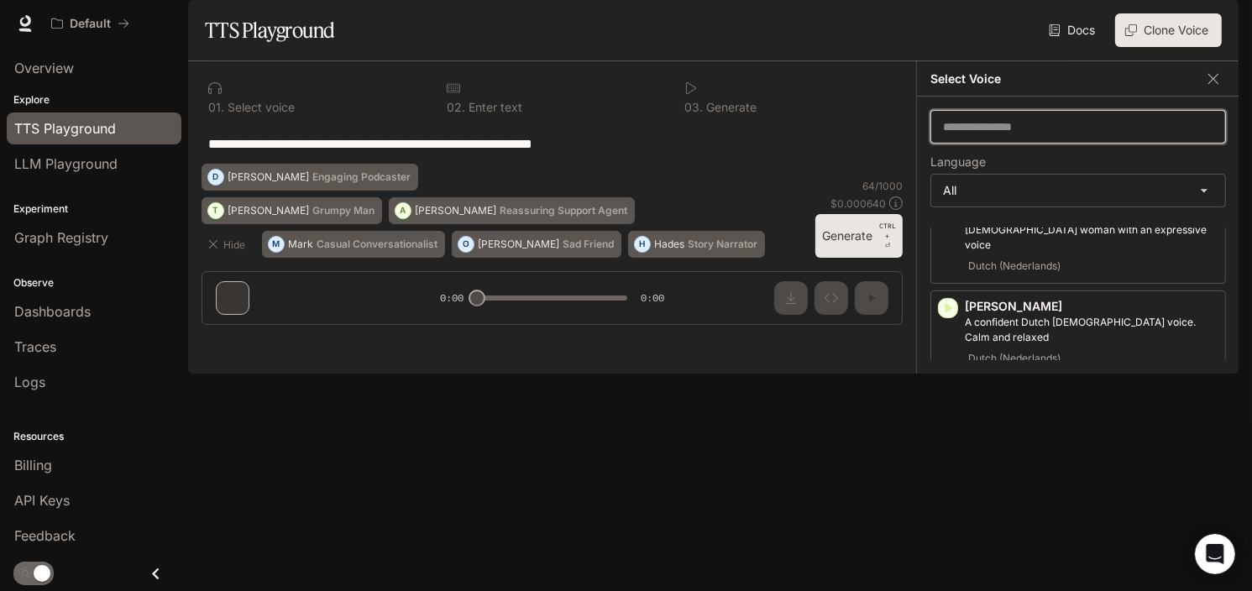
click at [1015, 135] on input "text" at bounding box center [1078, 126] width 294 height 17
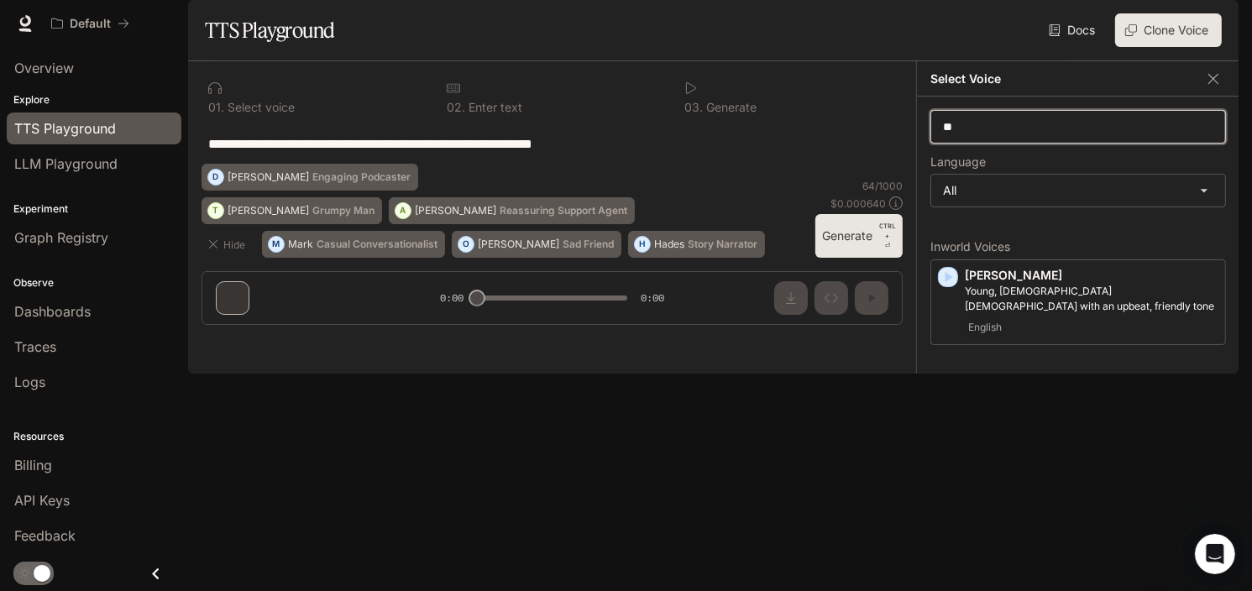
scroll to position [0, 0]
click at [996, 135] on input "******" at bounding box center [1078, 126] width 294 height 17
click at [993, 135] on input "******" at bounding box center [1078, 126] width 294 height 17
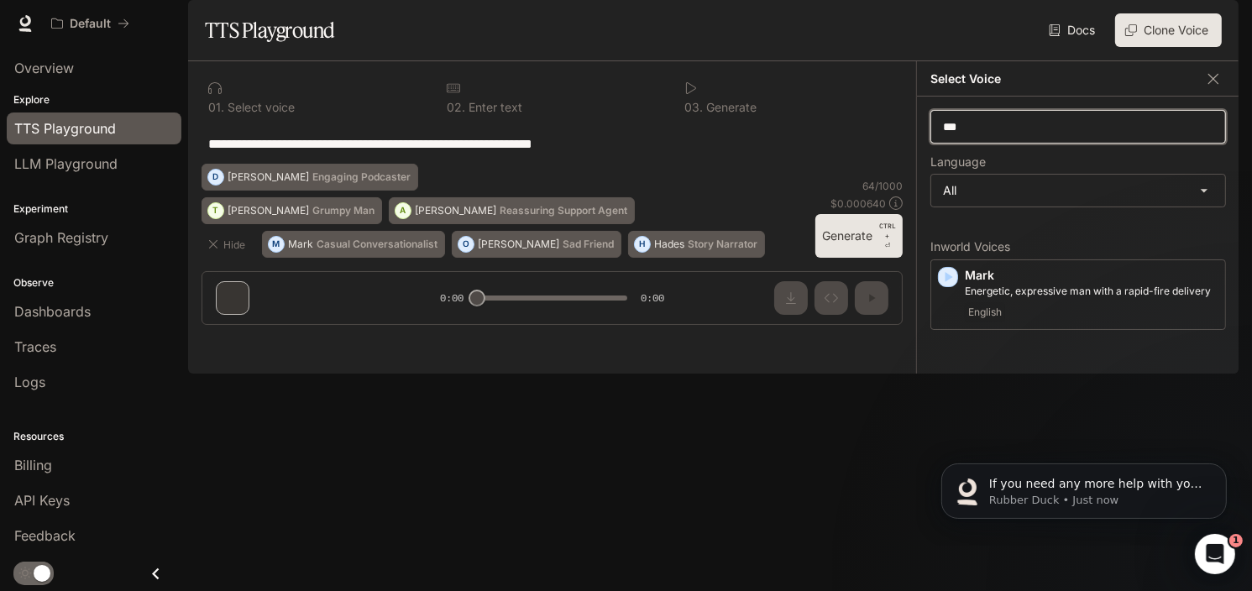
scroll to position [817, 0]
click at [804, 169] on div "**********" at bounding box center [713, 217] width 1051 height 312
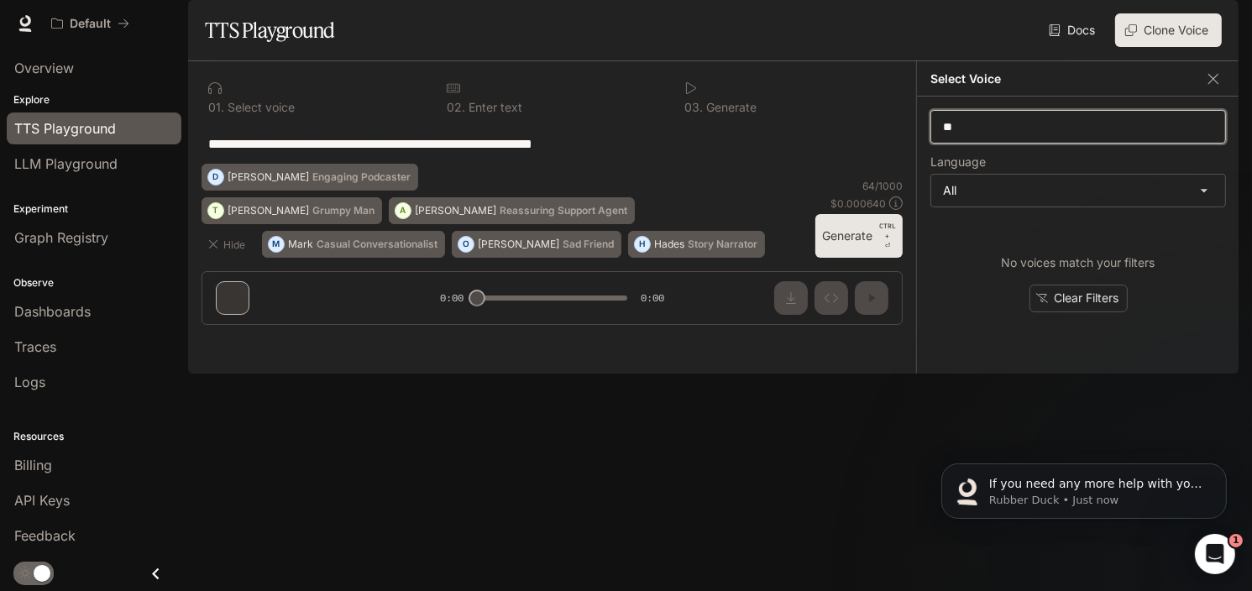
type input "*"
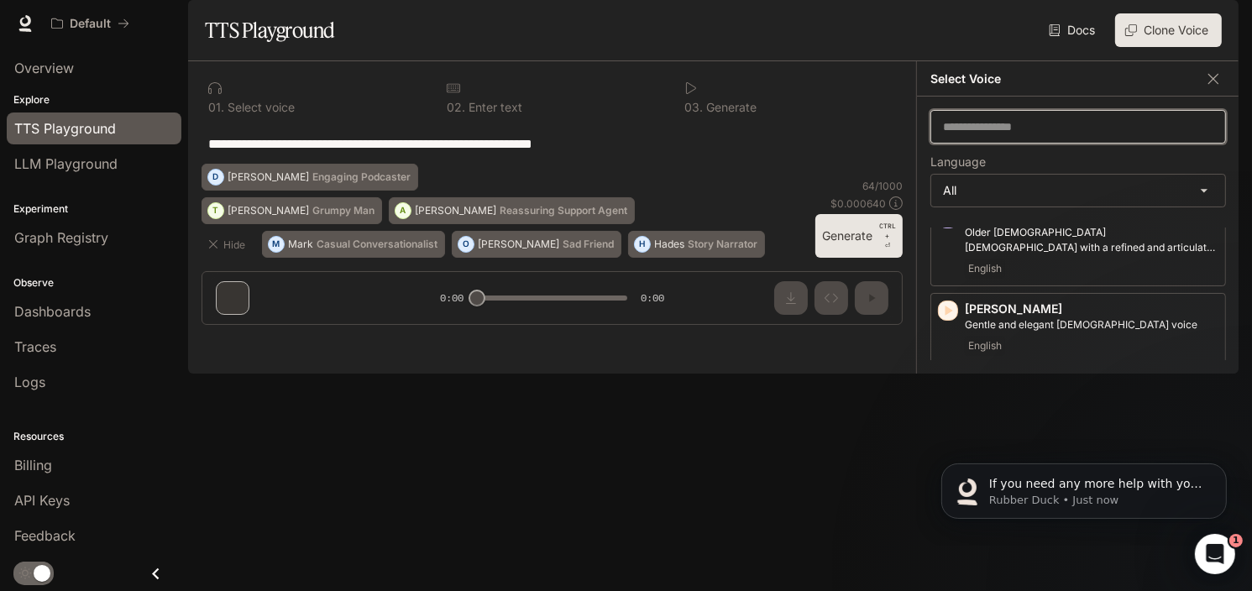
scroll to position [420, 0]
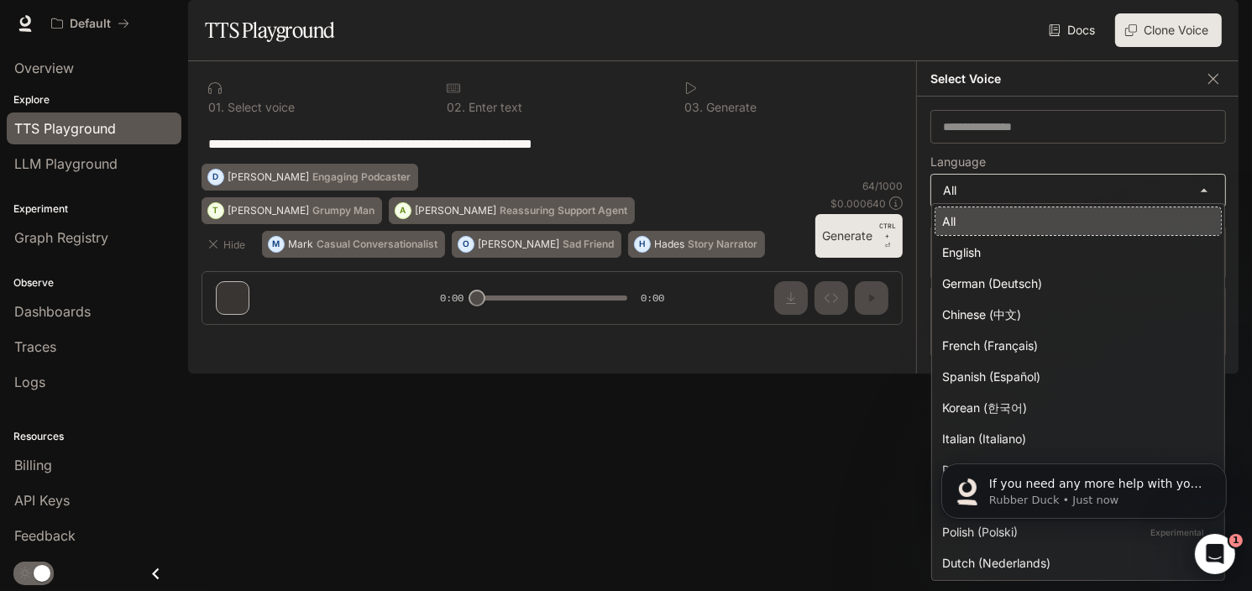
click at [1118, 234] on body "**********" at bounding box center [626, 295] width 1252 height 591
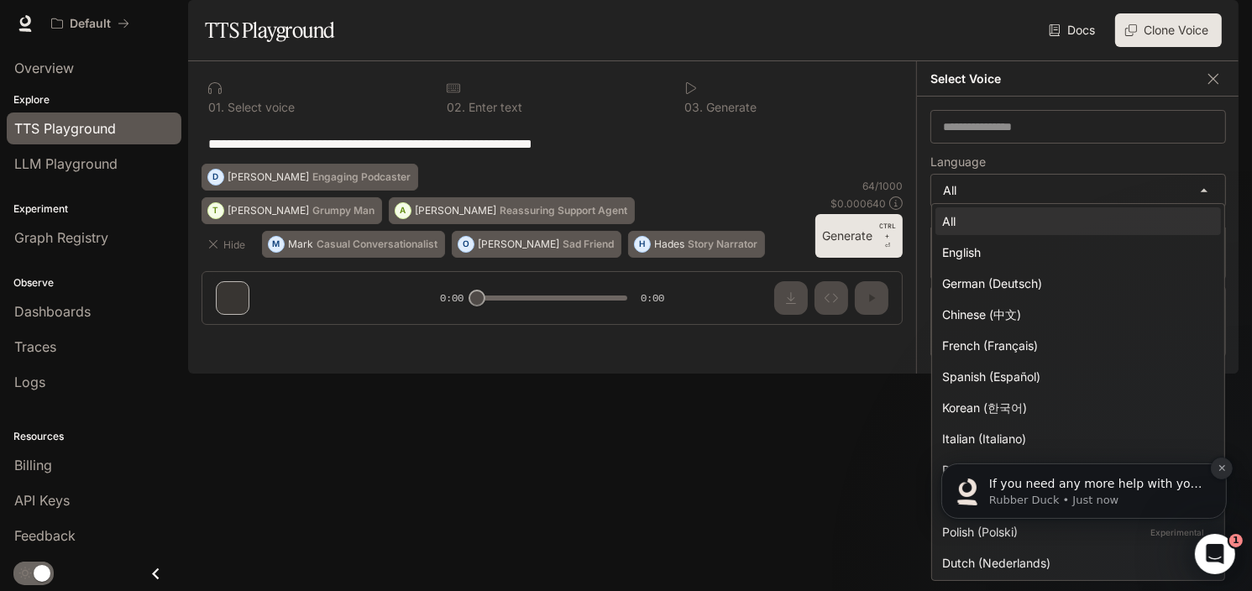
click at [1226, 463] on button "Dismiss notification" at bounding box center [1221, 468] width 22 height 22
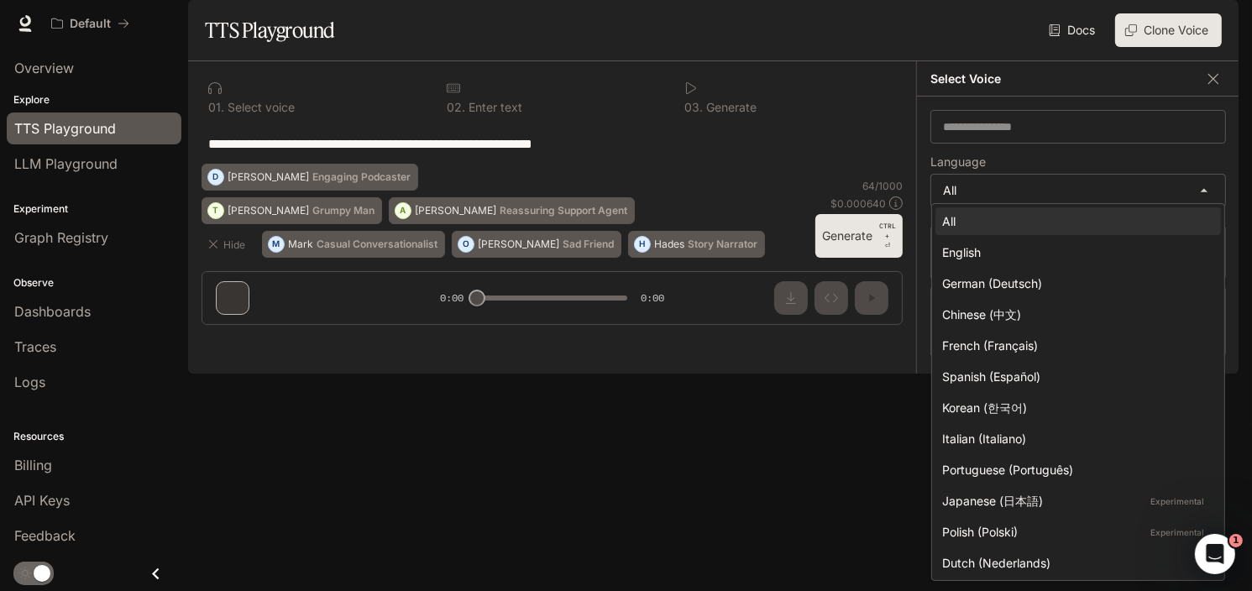
click at [1250, 338] on div at bounding box center [626, 295] width 1252 height 591
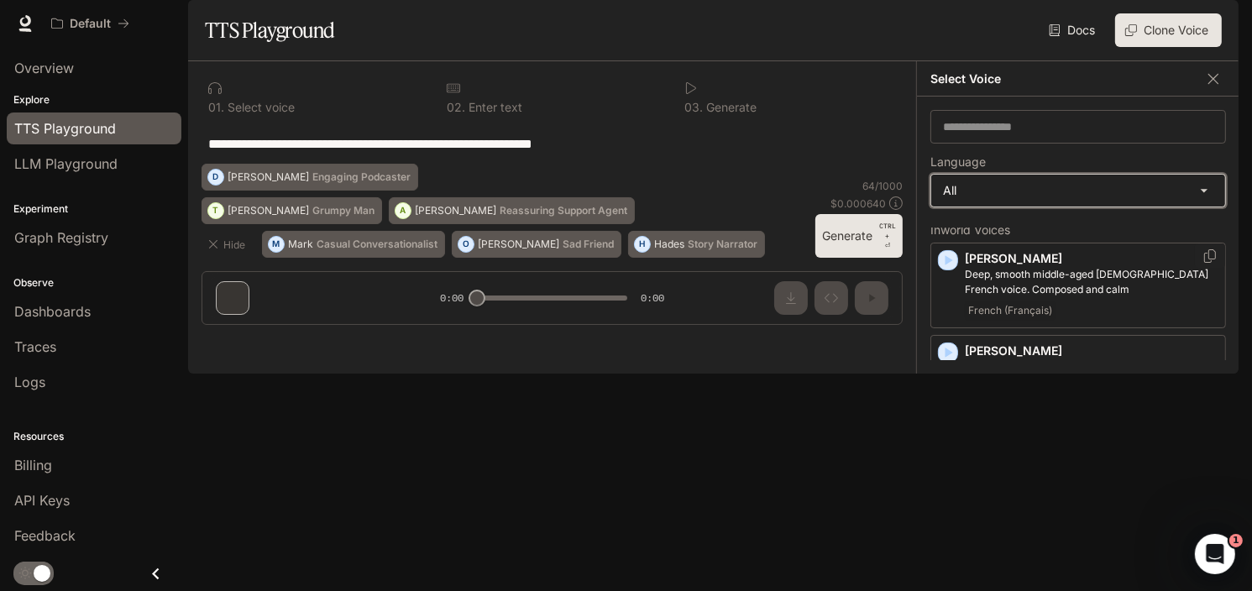
scroll to position [0, 0]
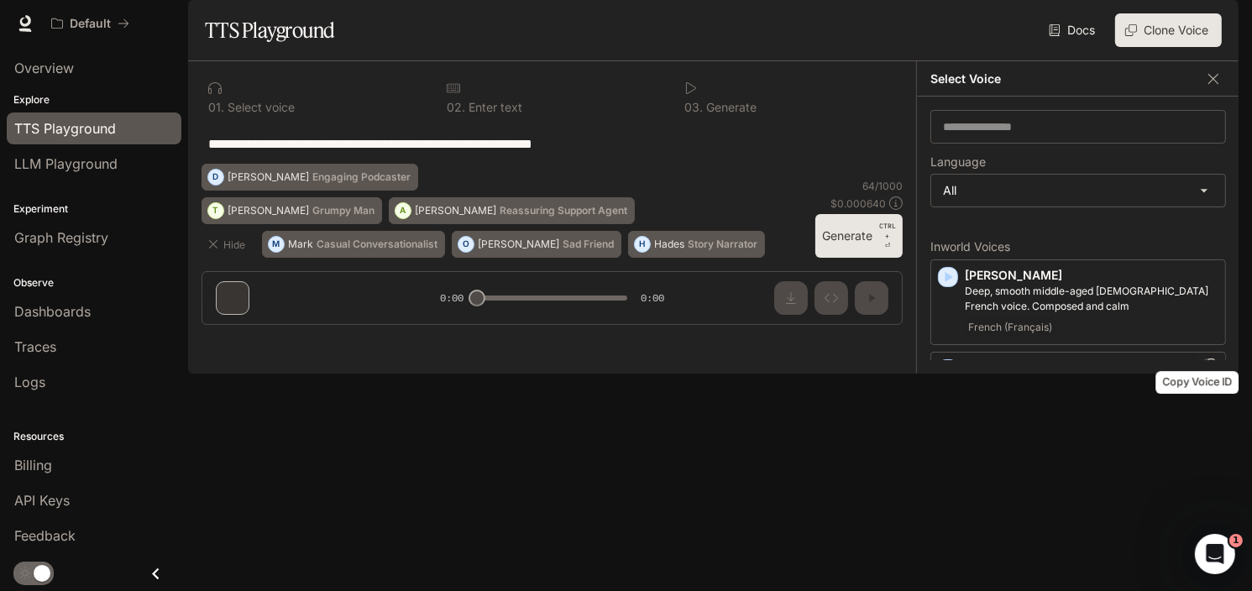
click at [1202, 372] on icon "Copy Voice ID" at bounding box center [1210, 365] width 17 height 13
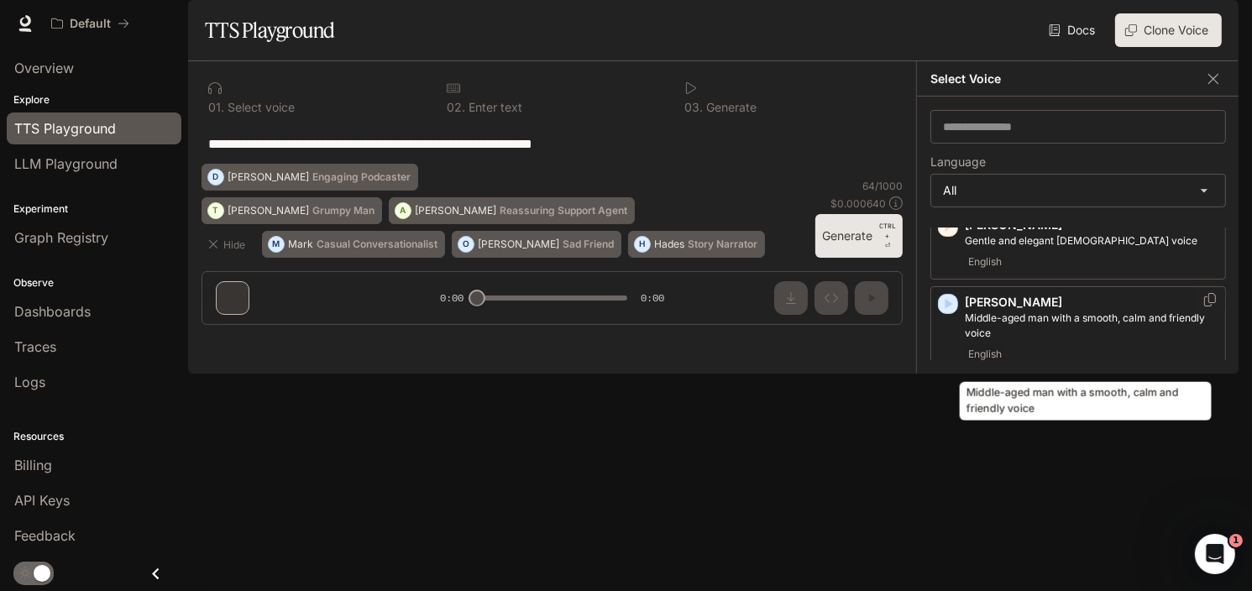
scroll to position [504, 0]
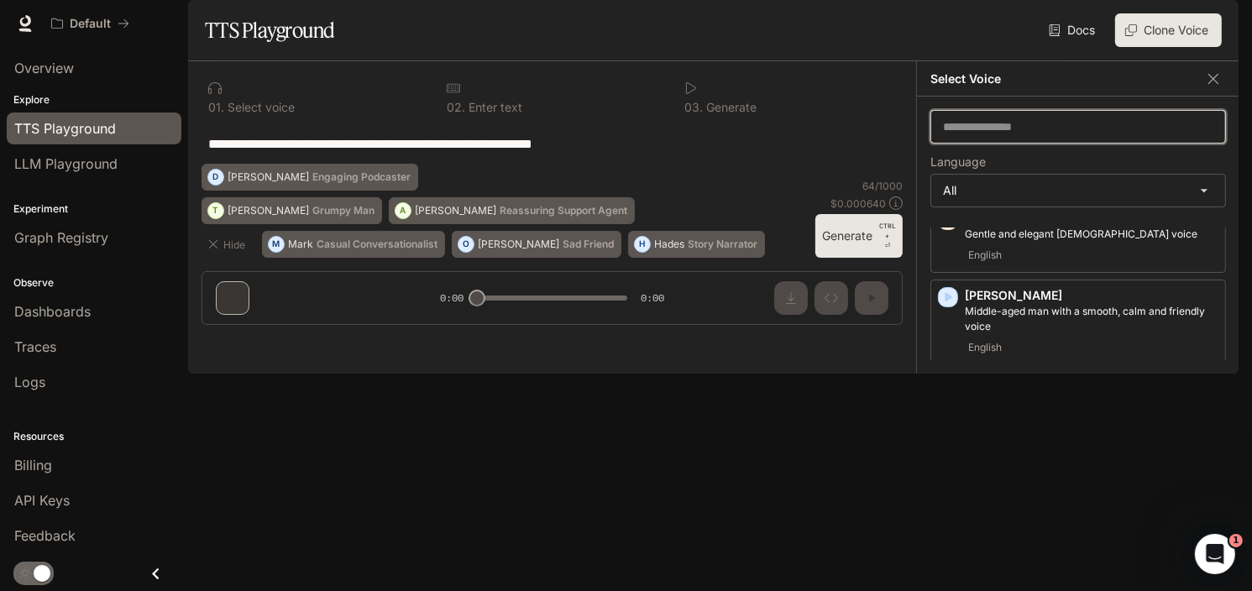
click at [1033, 135] on input "text" at bounding box center [1078, 126] width 294 height 17
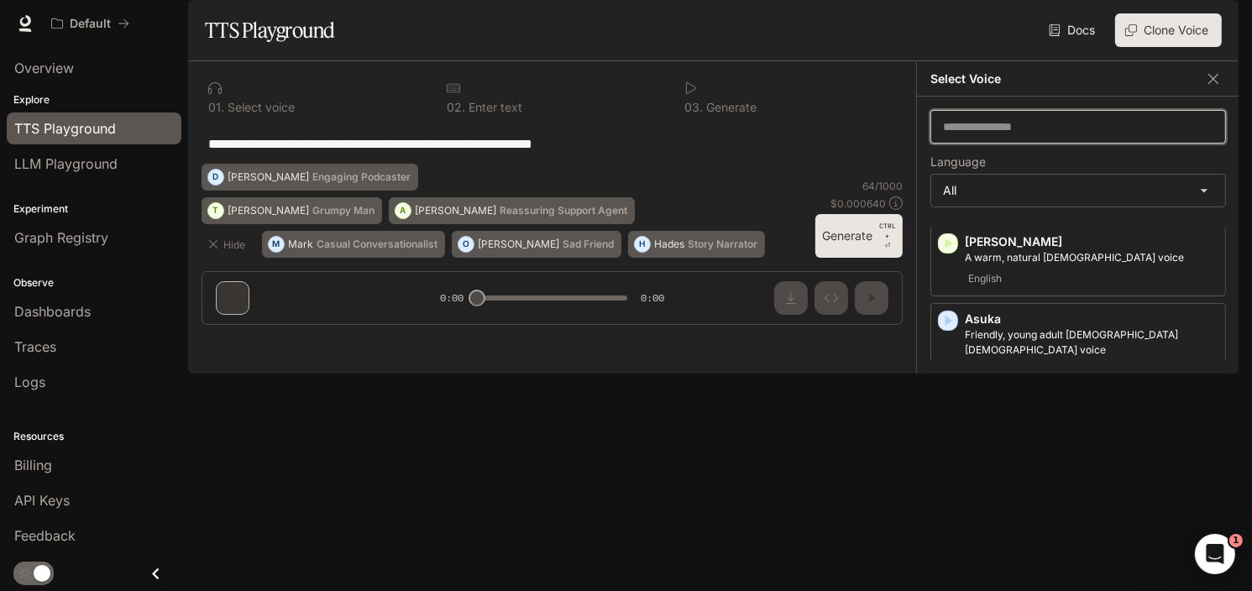
scroll to position [0, 0]
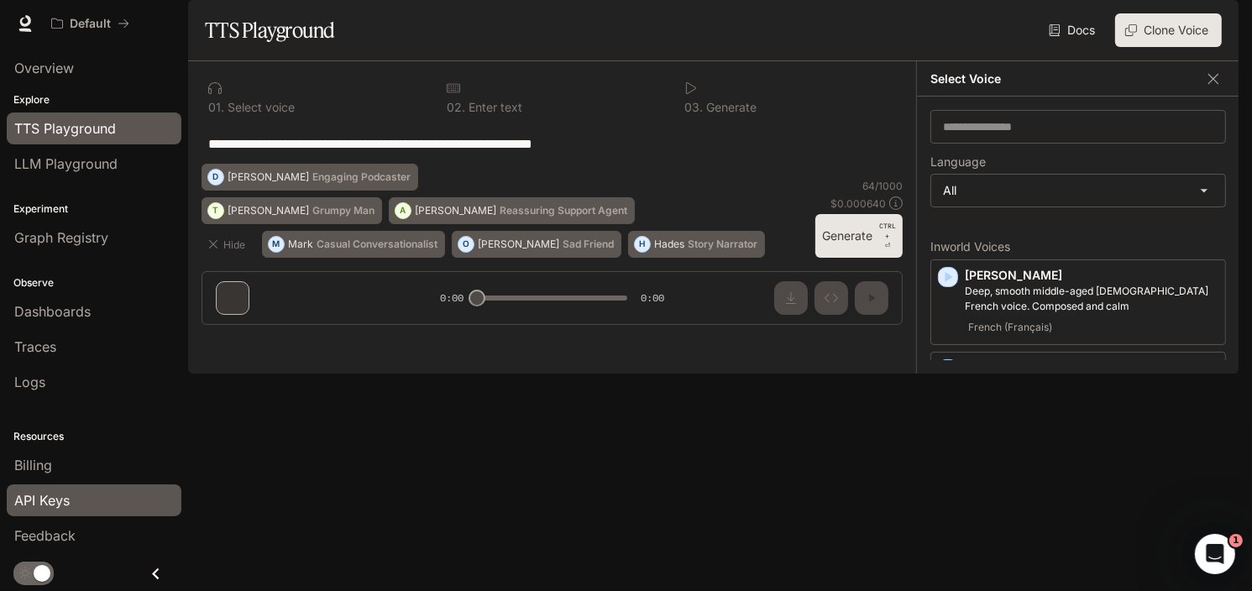
click at [64, 498] on span "API Keys" at bounding box center [41, 500] width 55 height 20
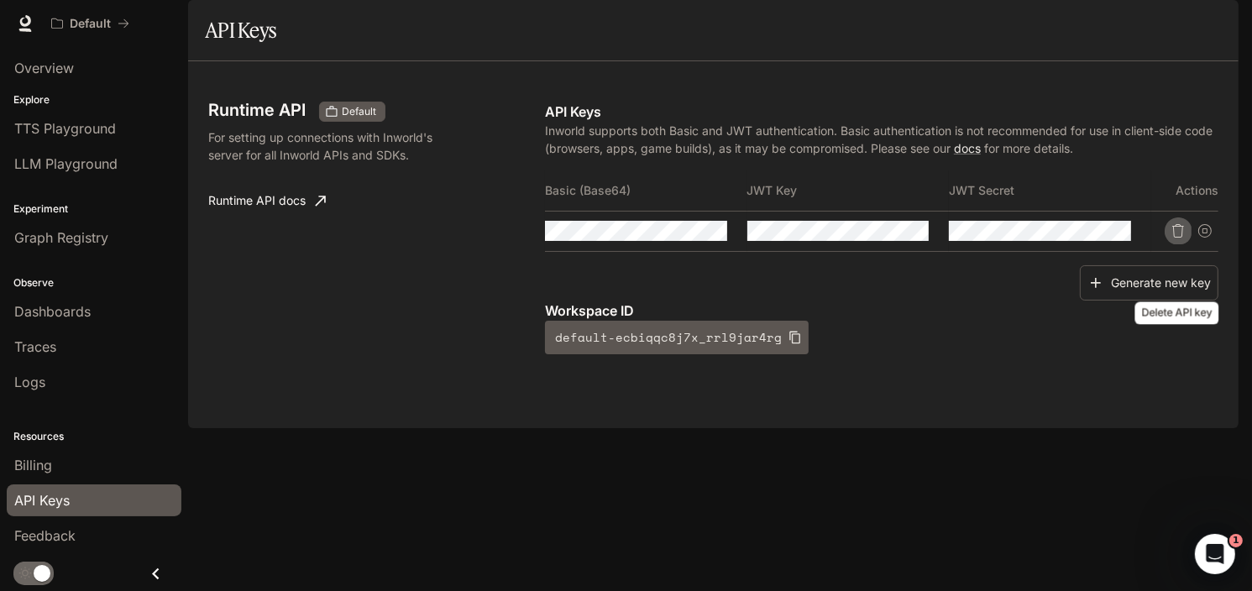
click at [1178, 238] on icon "Delete API key" at bounding box center [1178, 230] width 12 height 13
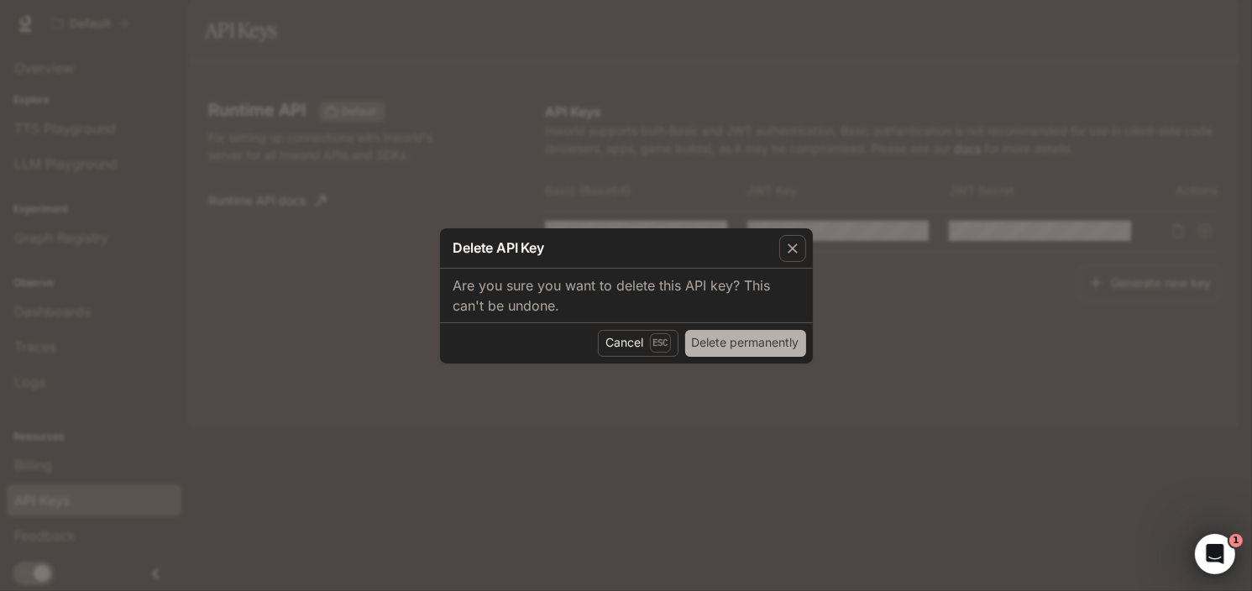
click at [754, 345] on button "Delete permanently" at bounding box center [745, 343] width 121 height 27
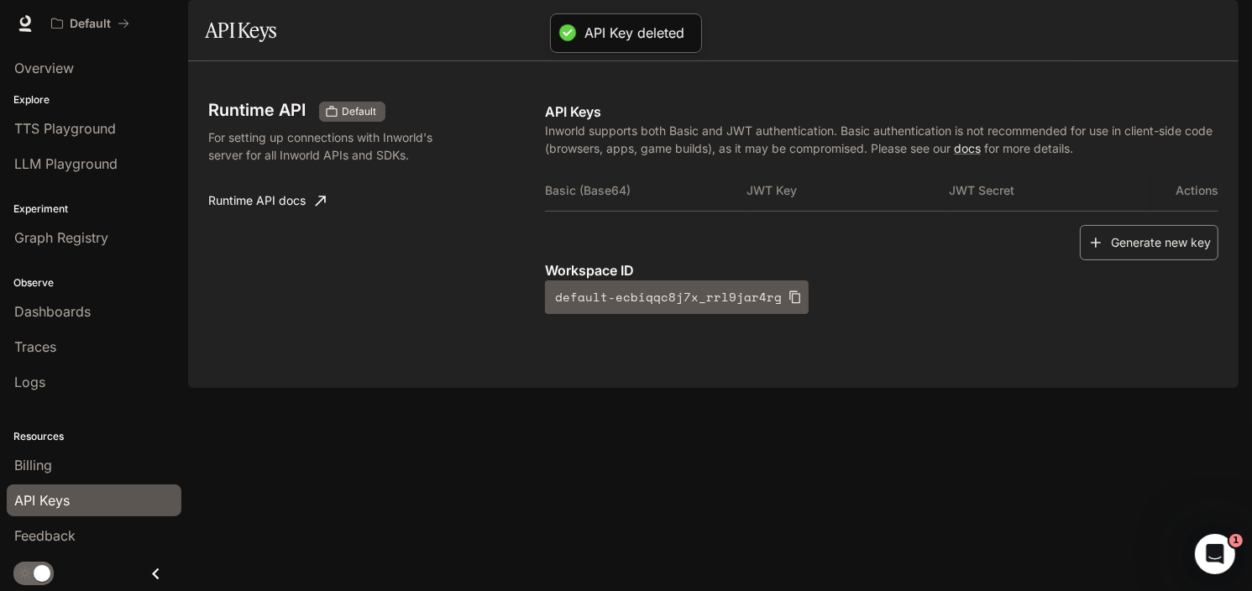
click at [1151, 261] on button "Generate new key" at bounding box center [1149, 243] width 139 height 36
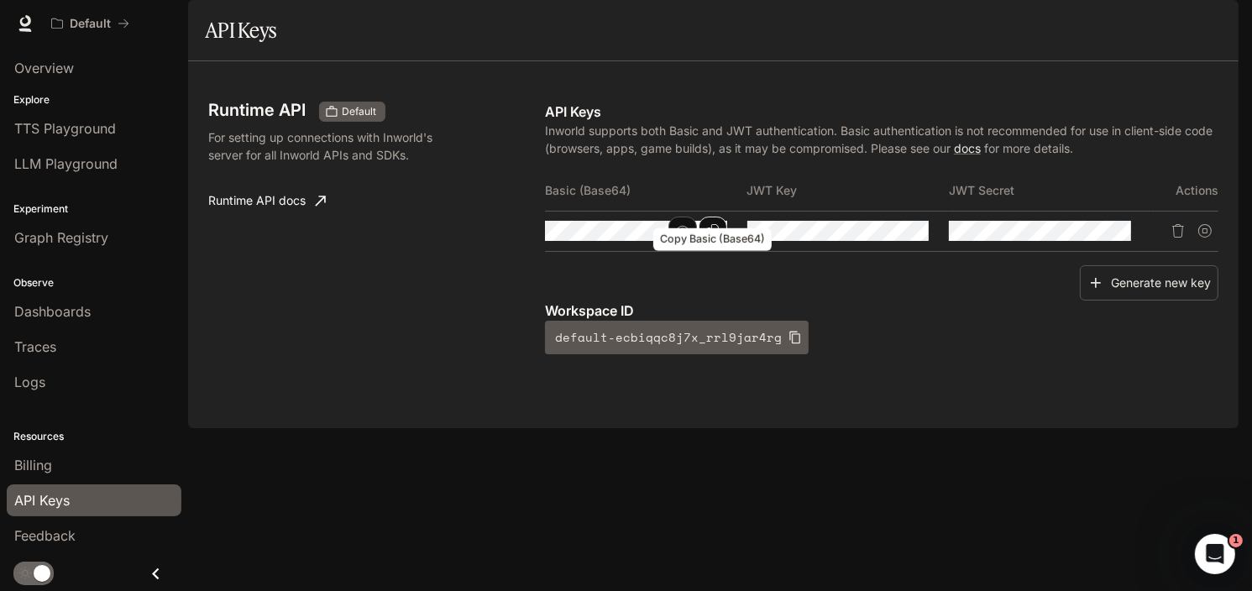
click at [717, 238] on icon "Copy Basic (Base64)" at bounding box center [712, 230] width 13 height 13
click at [679, 238] on icon "button" at bounding box center [682, 230] width 13 height 13
click at [681, 238] on icon "button" at bounding box center [682, 230] width 13 height 13
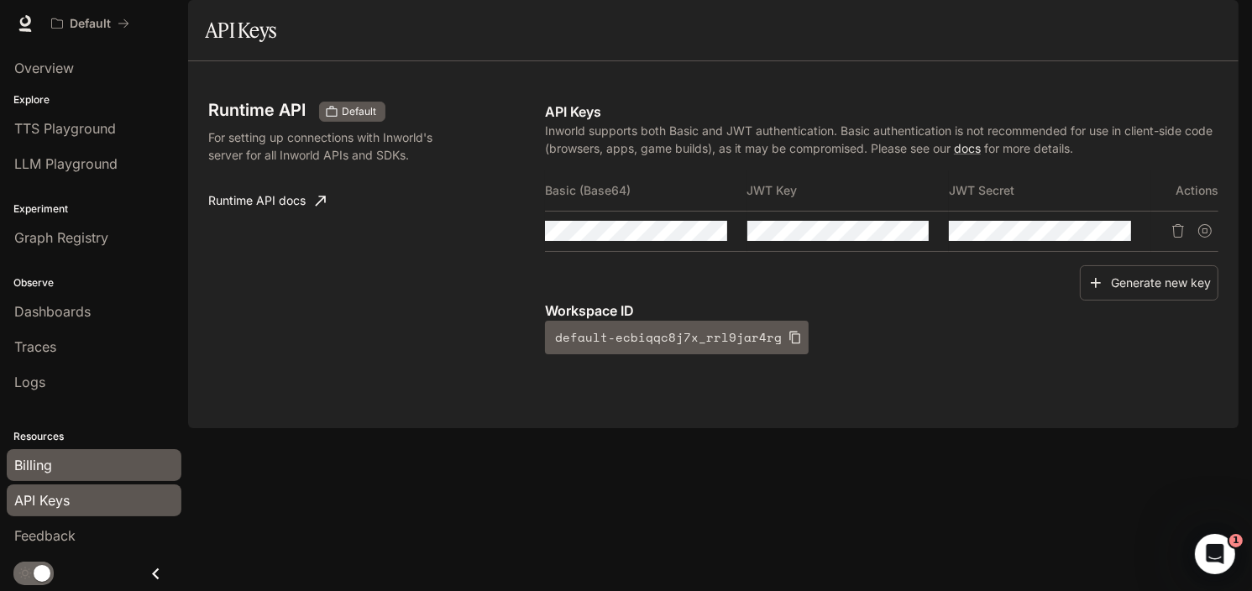
click at [40, 460] on span "Billing" at bounding box center [33, 465] width 38 height 20
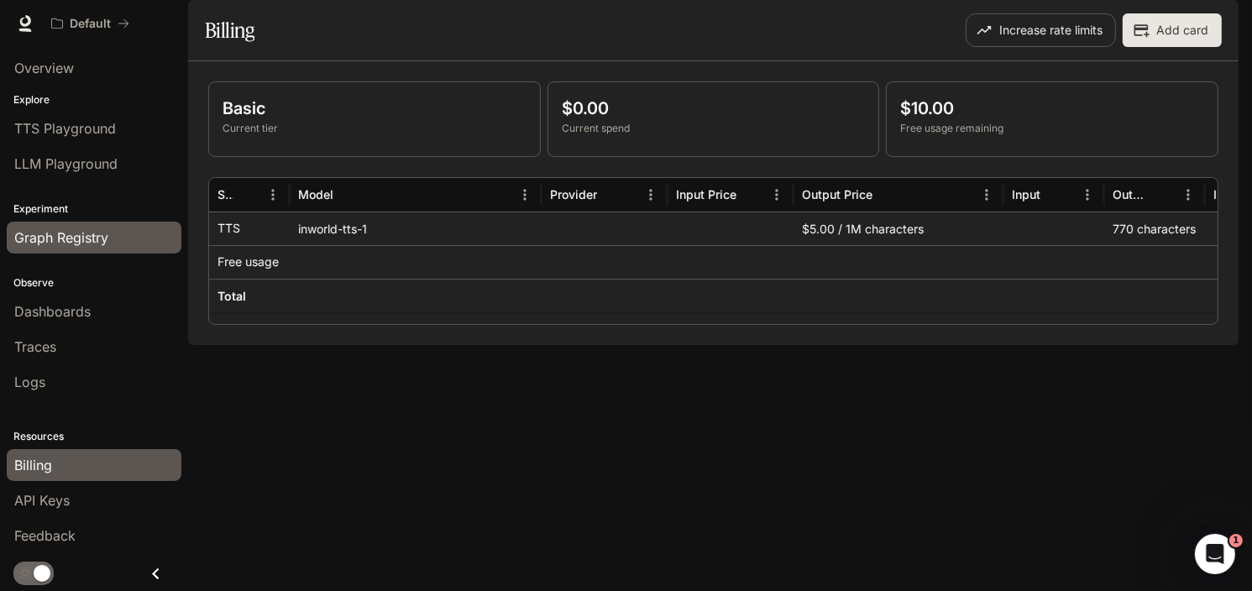
click at [120, 238] on div "Graph Registry" at bounding box center [94, 238] width 160 height 20
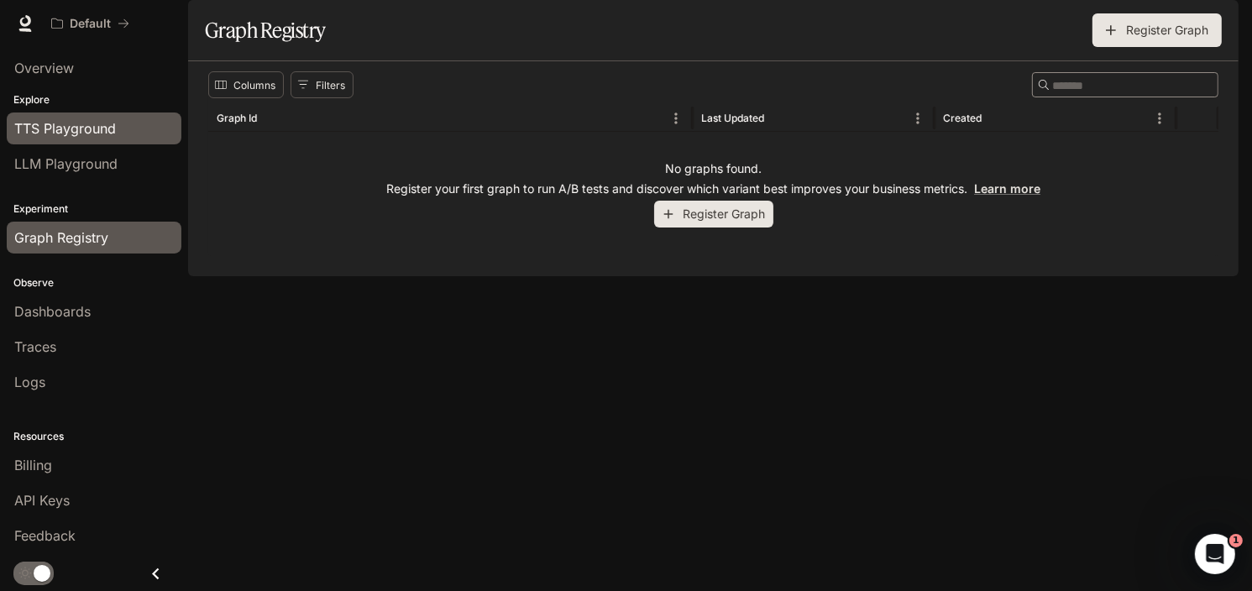
click at [89, 130] on span "TTS Playground" at bounding box center [65, 128] width 102 height 20
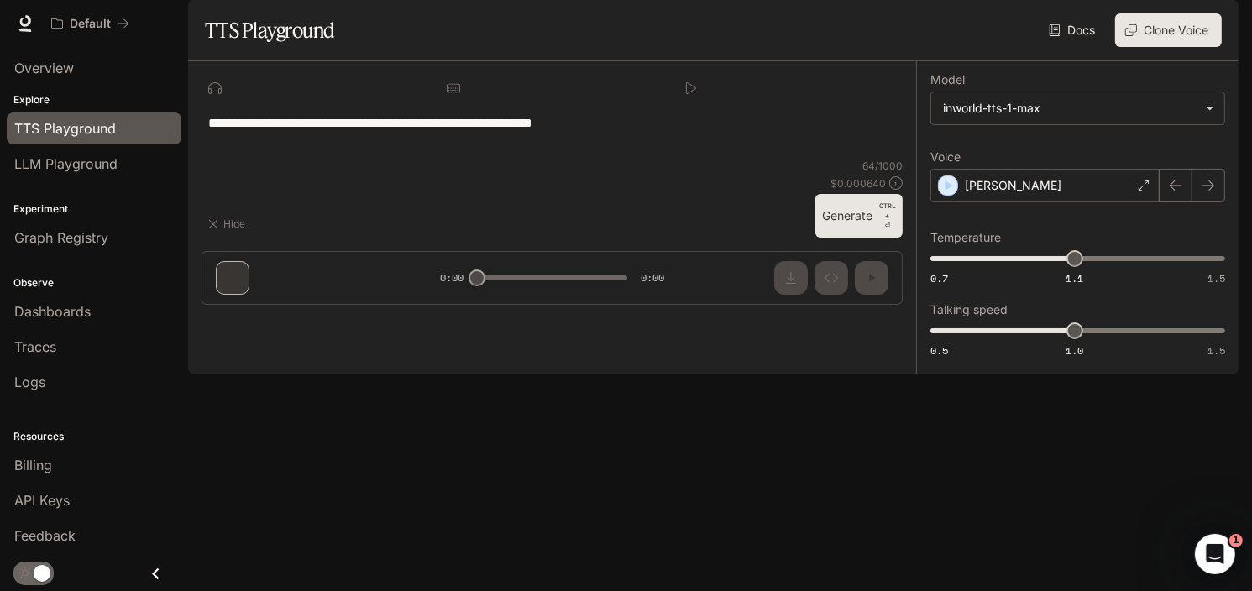
type input "**********"
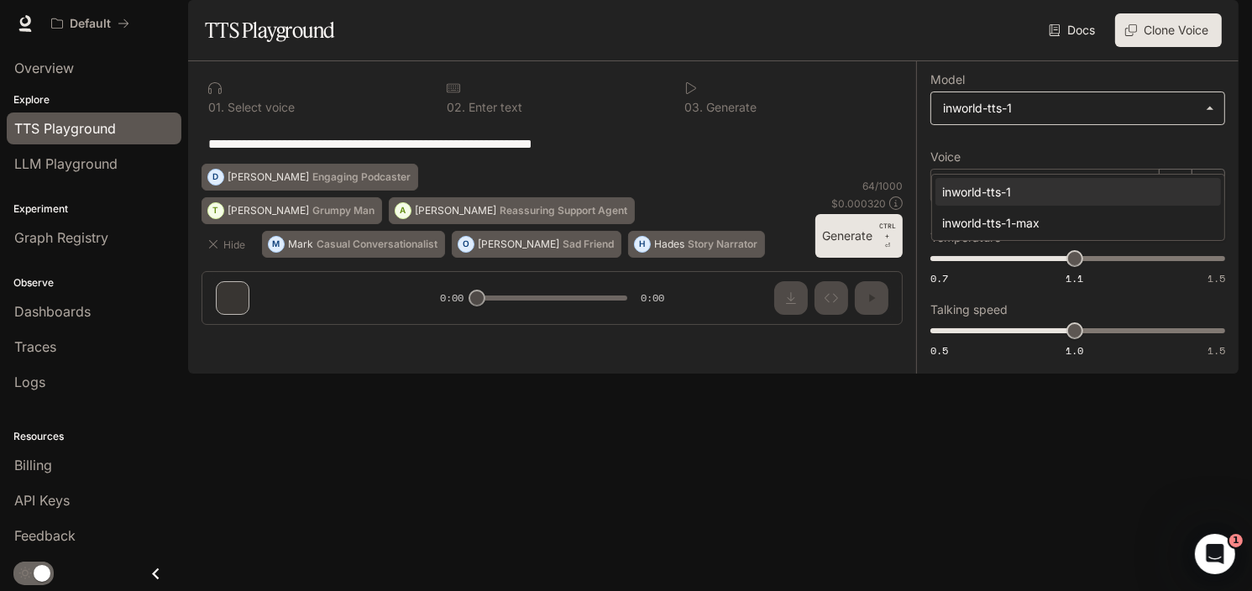
click at [1123, 159] on body "**********" at bounding box center [626, 295] width 1252 height 591
click at [1123, 159] on div at bounding box center [626, 295] width 1252 height 591
click at [1102, 202] on div "Rafael" at bounding box center [1045, 186] width 229 height 34
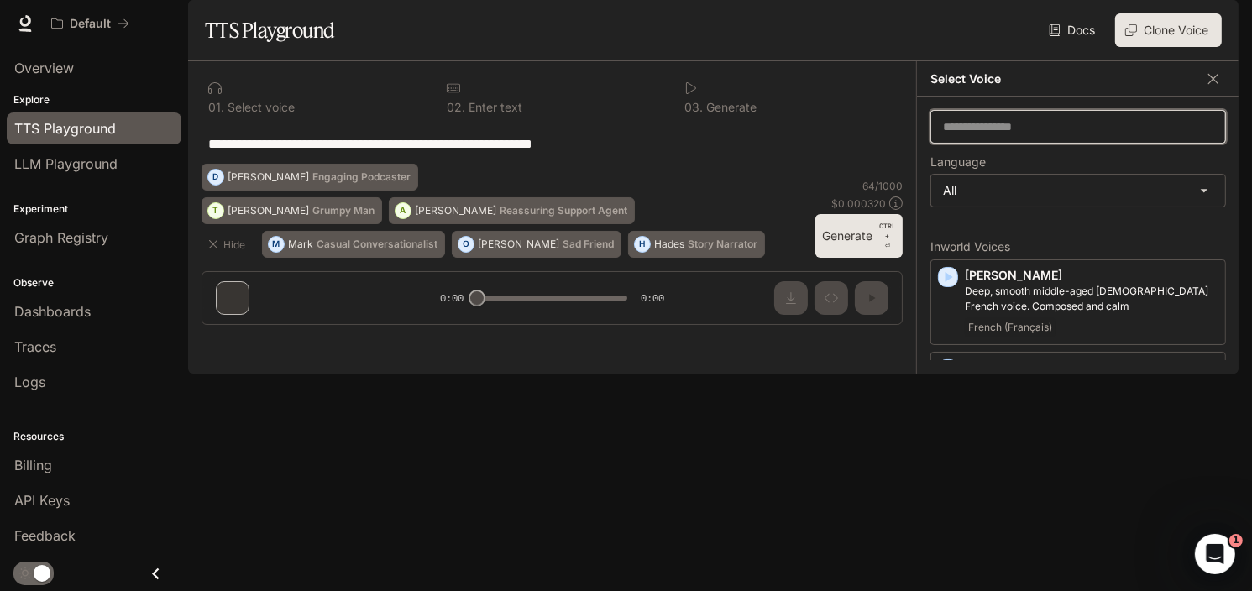
click at [1108, 135] on input "text" at bounding box center [1078, 126] width 294 height 17
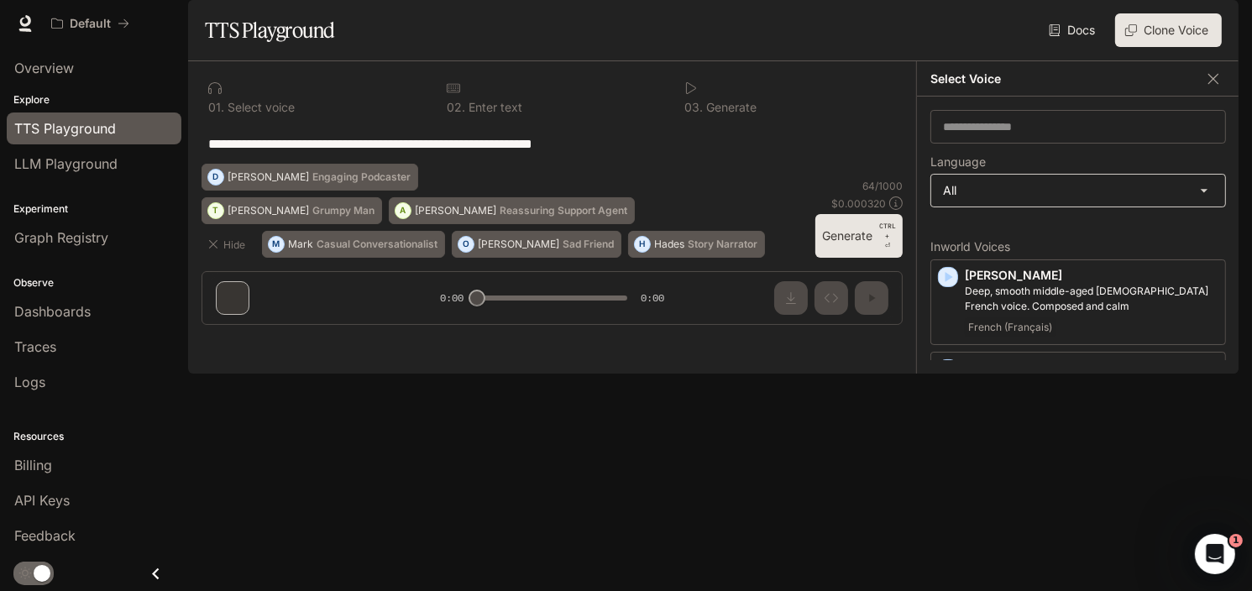
click at [1096, 239] on body "**********" at bounding box center [626, 295] width 1252 height 591
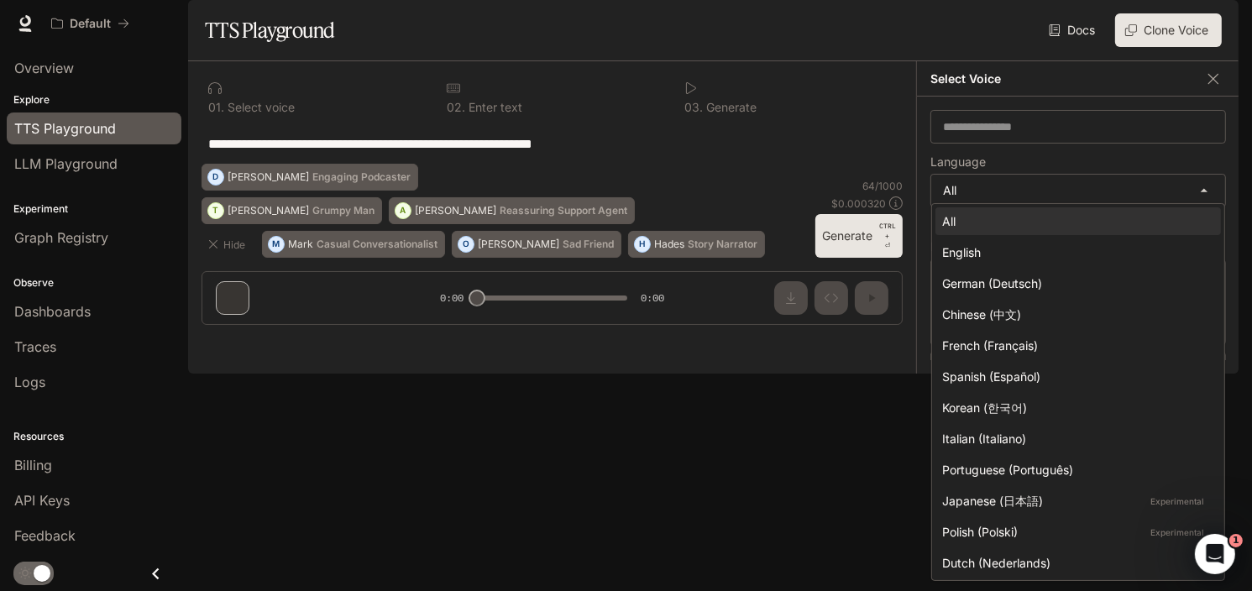
click at [825, 287] on div at bounding box center [626, 295] width 1252 height 591
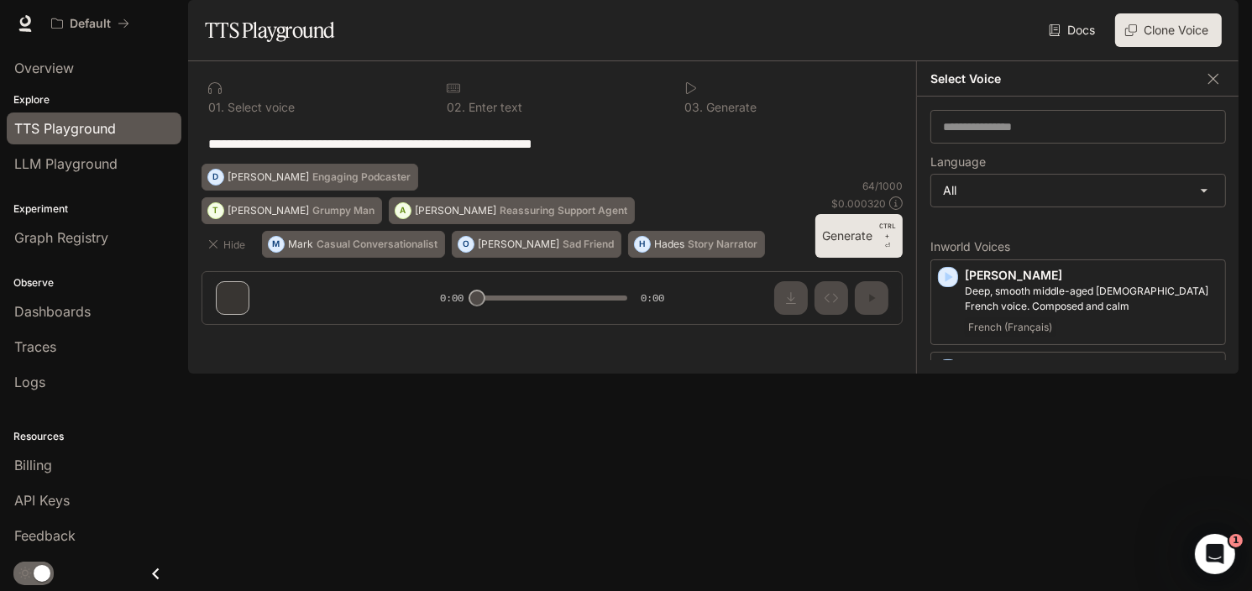
click at [1173, 47] on button "Clone Voice" at bounding box center [1168, 30] width 107 height 34
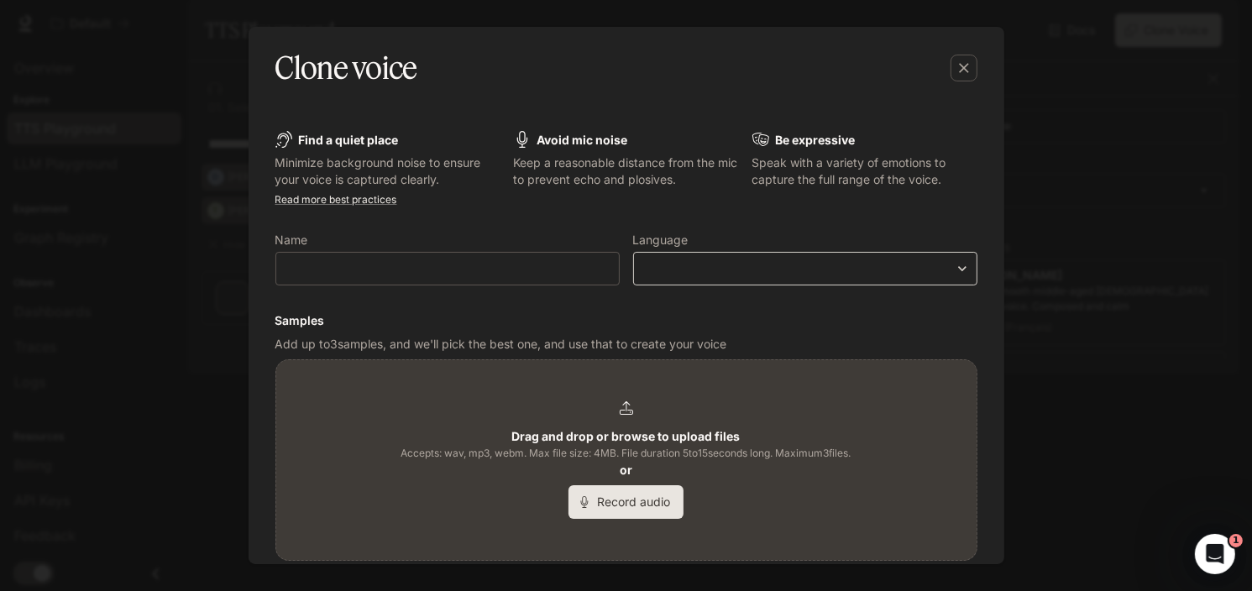
click at [866, 276] on body "**********" at bounding box center [626, 295] width 1252 height 591
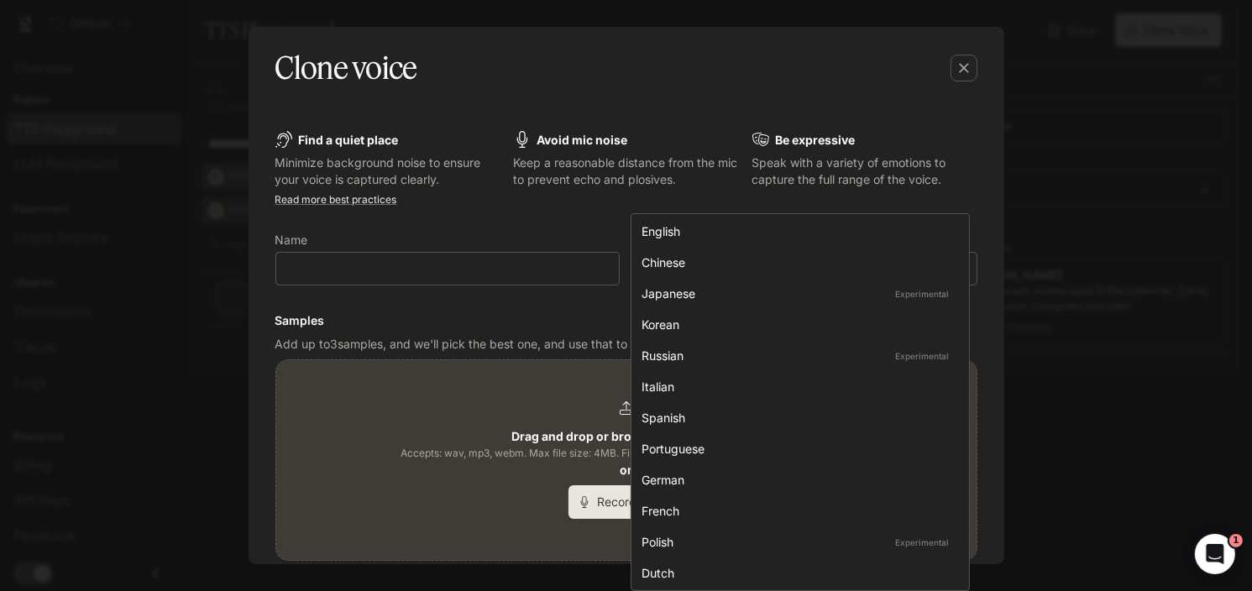
click at [115, 376] on div at bounding box center [626, 295] width 1252 height 591
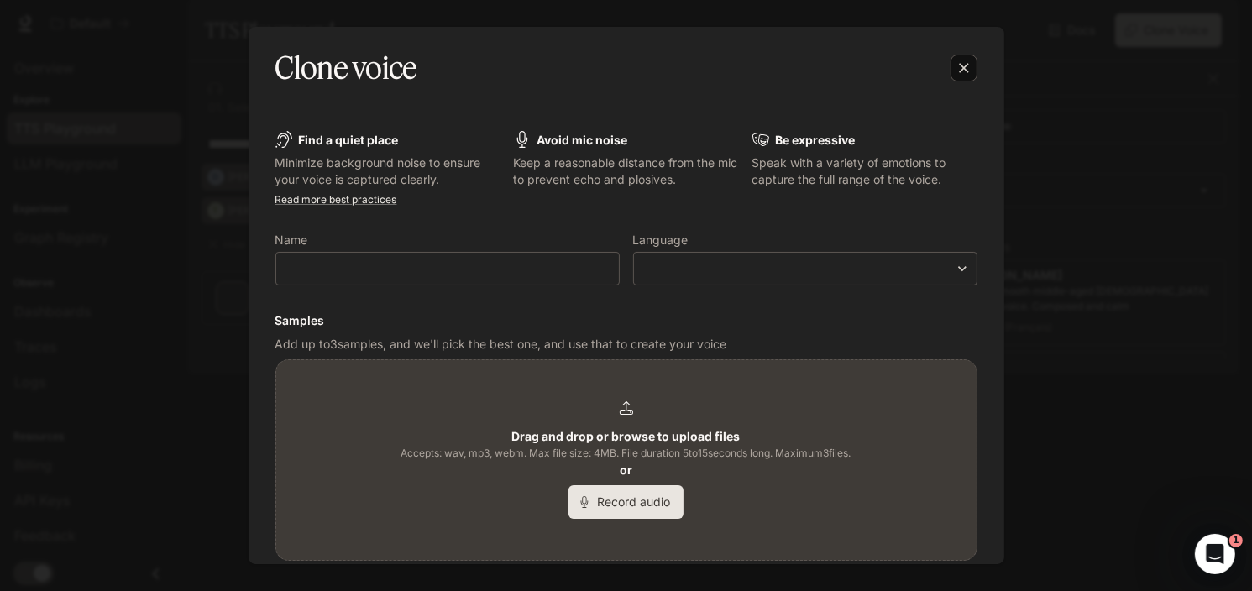
click at [962, 60] on icon "button" at bounding box center [964, 68] width 17 height 17
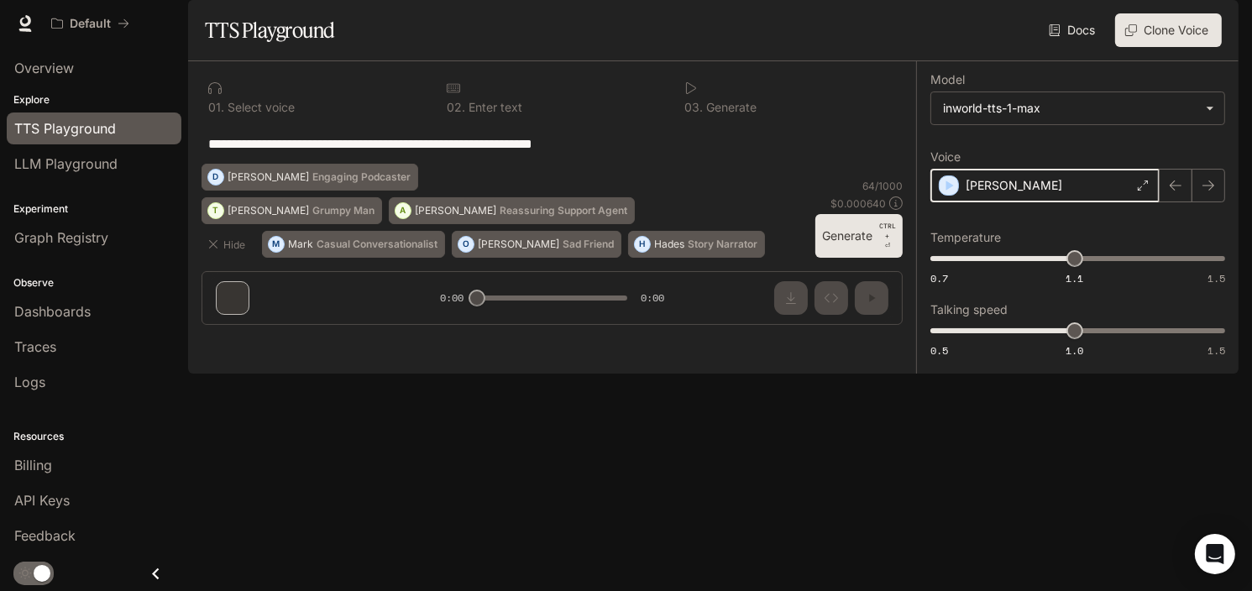
click at [948, 191] on icon "button" at bounding box center [950, 186] width 8 height 10
click at [1140, 191] on icon at bounding box center [1144, 186] width 10 height 10
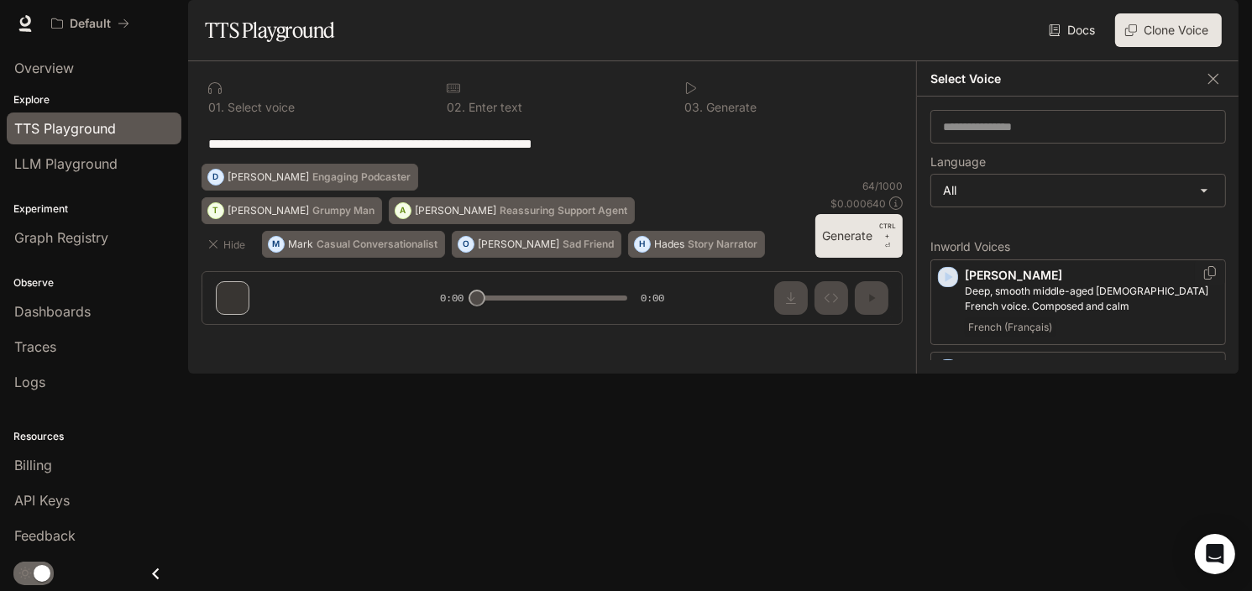
click at [952, 286] on icon "button" at bounding box center [948, 277] width 17 height 17
click at [947, 286] on icon "button" at bounding box center [948, 277] width 17 height 17
click at [1062, 314] on p "Deep, smooth middle-aged male French voice. Composed and calm" at bounding box center [1092, 299] width 254 height 30
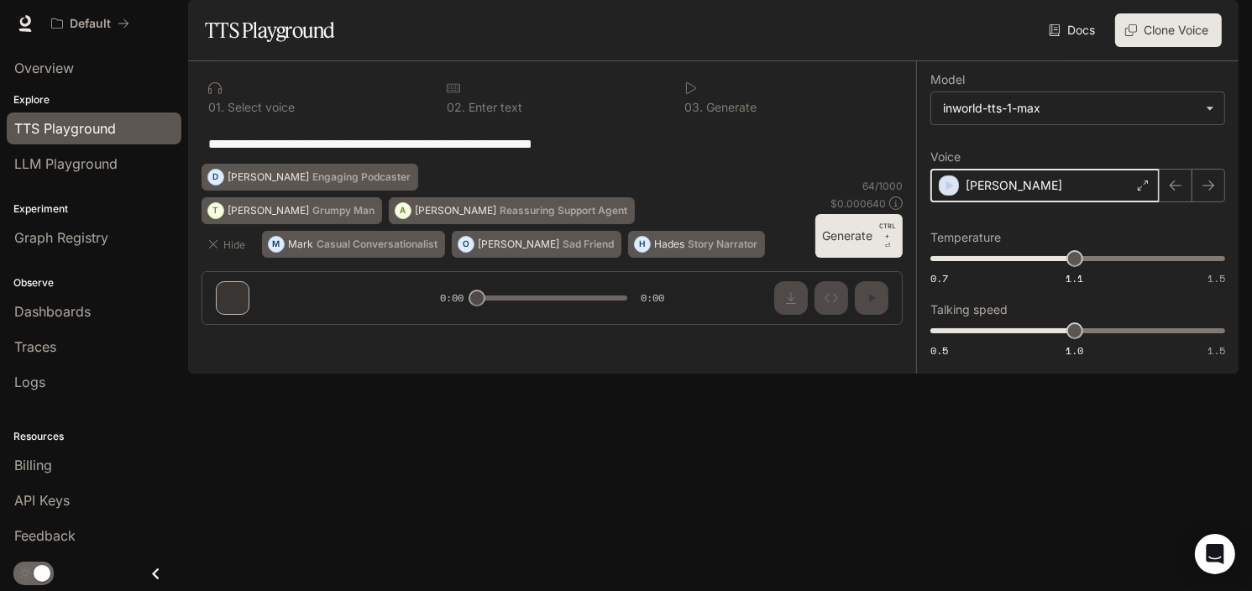
click at [939, 196] on div "button" at bounding box center [949, 186] width 20 height 20
type input "***"
click at [1076, 267] on span "1.1" at bounding box center [1075, 258] width 17 height 17
click at [1078, 202] on div "Alain" at bounding box center [1045, 186] width 229 height 34
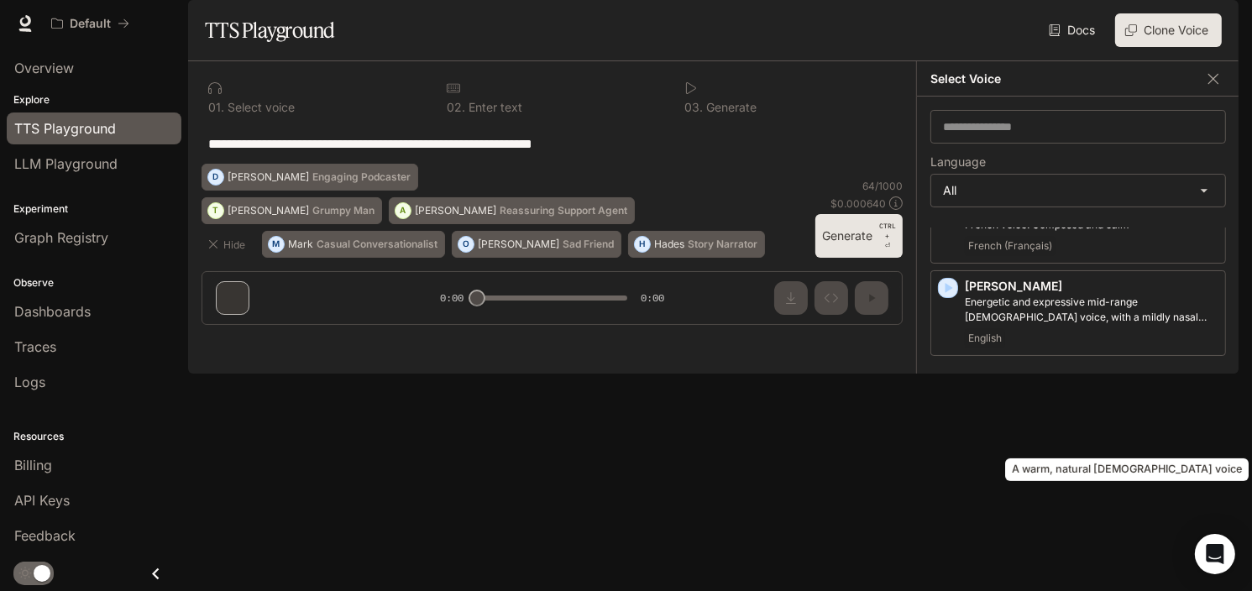
scroll to position [84, 0]
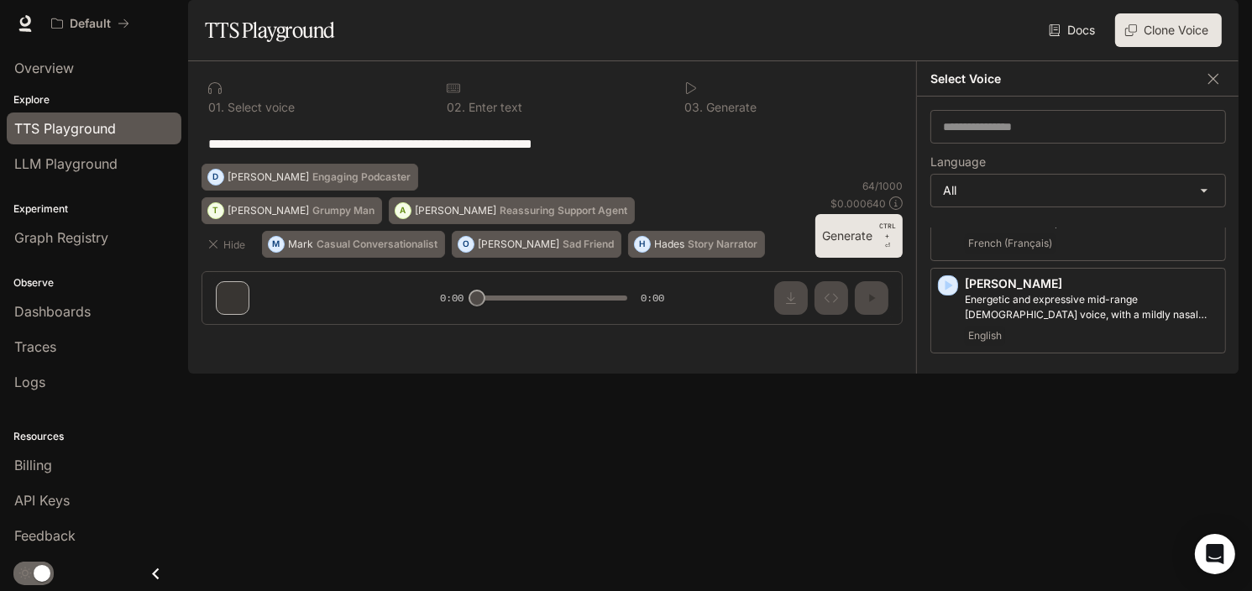
click at [955, 386] on icon "button" at bounding box center [948, 378] width 17 height 17
click at [1120, 400] on p "A warm, natural female voice" at bounding box center [1092, 392] width 254 height 15
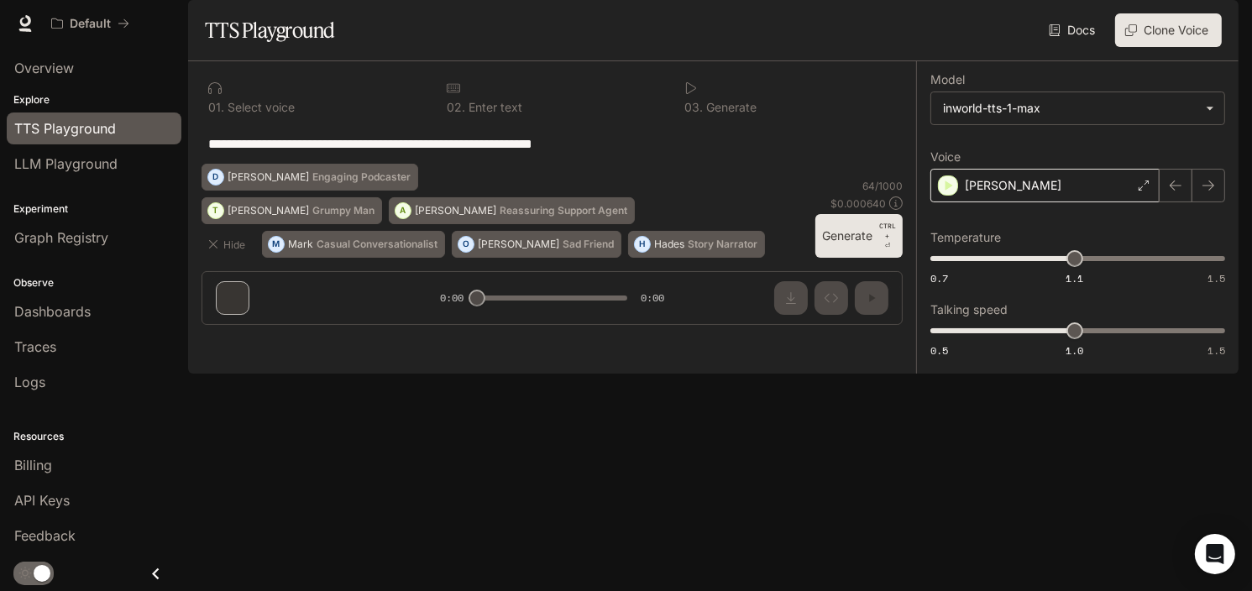
click at [1030, 202] on div "Ashley" at bounding box center [1045, 186] width 229 height 34
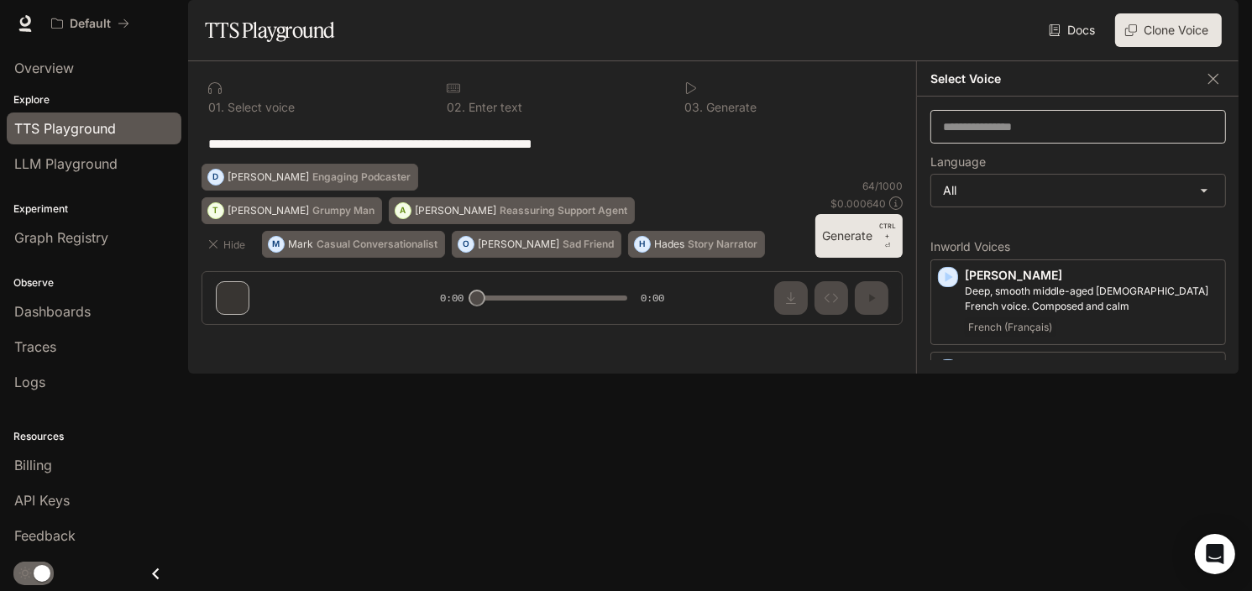
click at [1026, 144] on div "​" at bounding box center [1079, 127] width 296 height 34
type input "******"
click at [951, 286] on icon "button" at bounding box center [948, 277] width 17 height 17
click at [1218, 87] on icon "button" at bounding box center [1213, 79] width 17 height 17
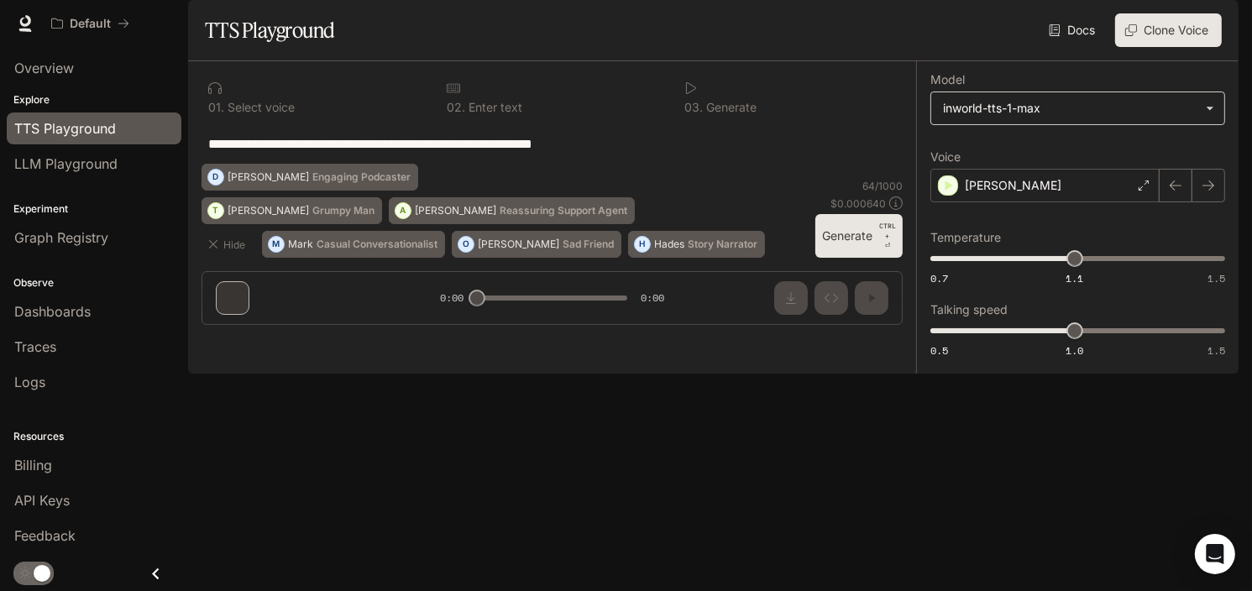
click at [1112, 150] on body "**********" at bounding box center [626, 295] width 1252 height 591
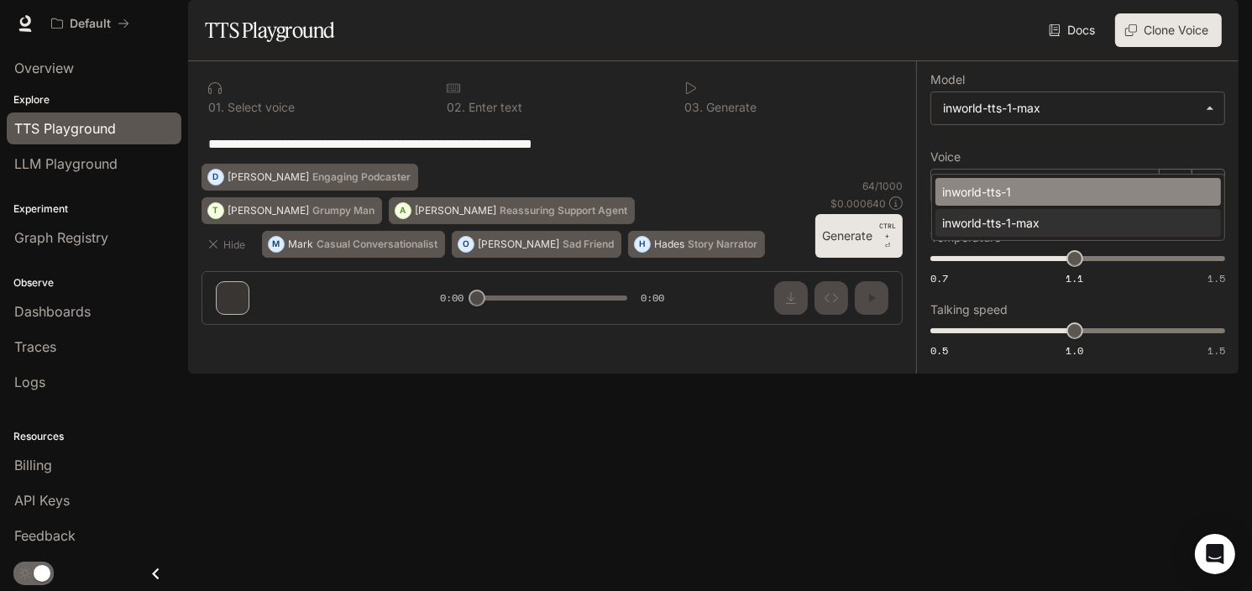
click at [1060, 190] on div "inworld-tts-1" at bounding box center [1074, 192] width 265 height 18
type input "**********"
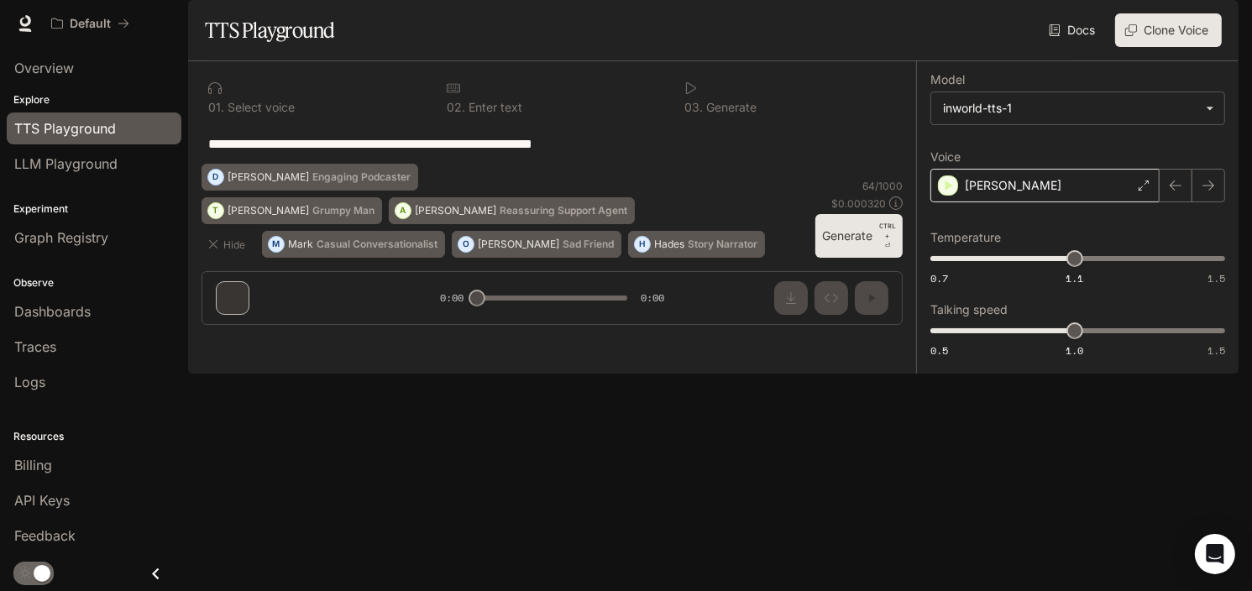
click at [1107, 202] on div "Ashley" at bounding box center [1045, 186] width 229 height 34
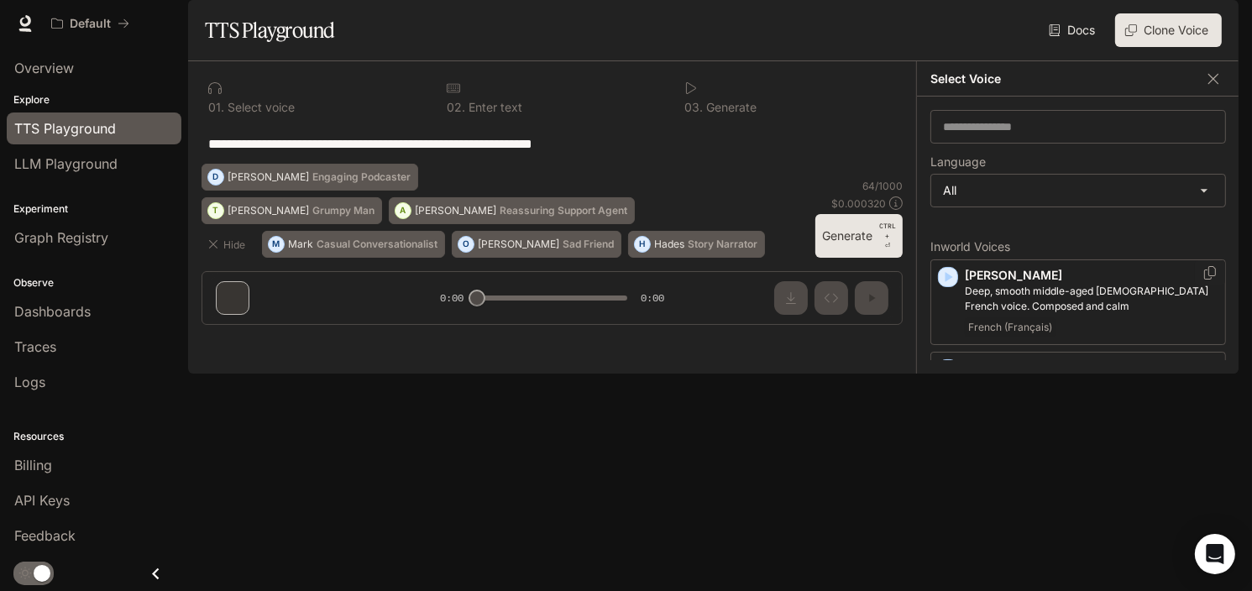
click at [946, 286] on icon "button" at bounding box center [948, 277] width 17 height 17
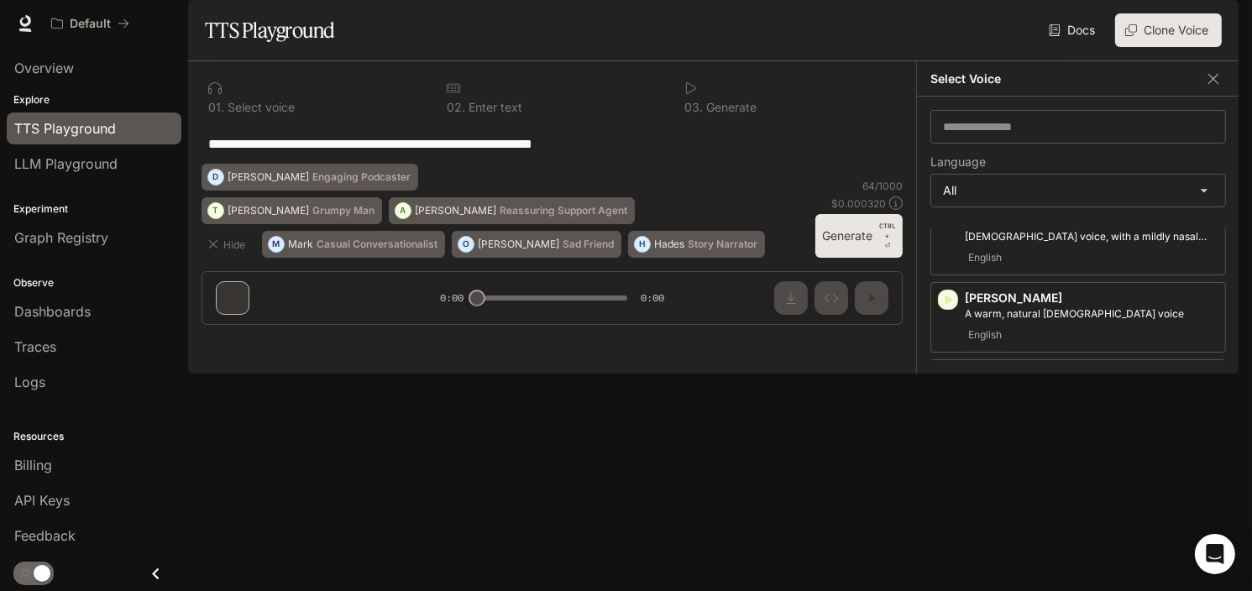
scroll to position [168, 0]
click at [954, 302] on icon "button" at bounding box center [948, 294] width 17 height 17
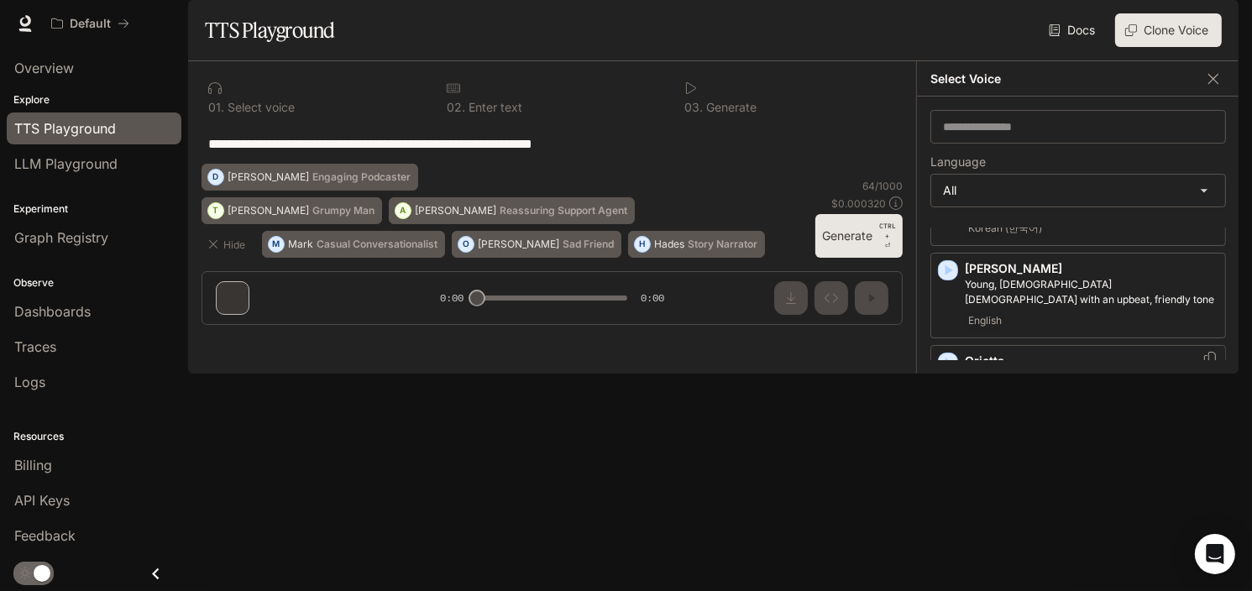
scroll to position [2687, 0]
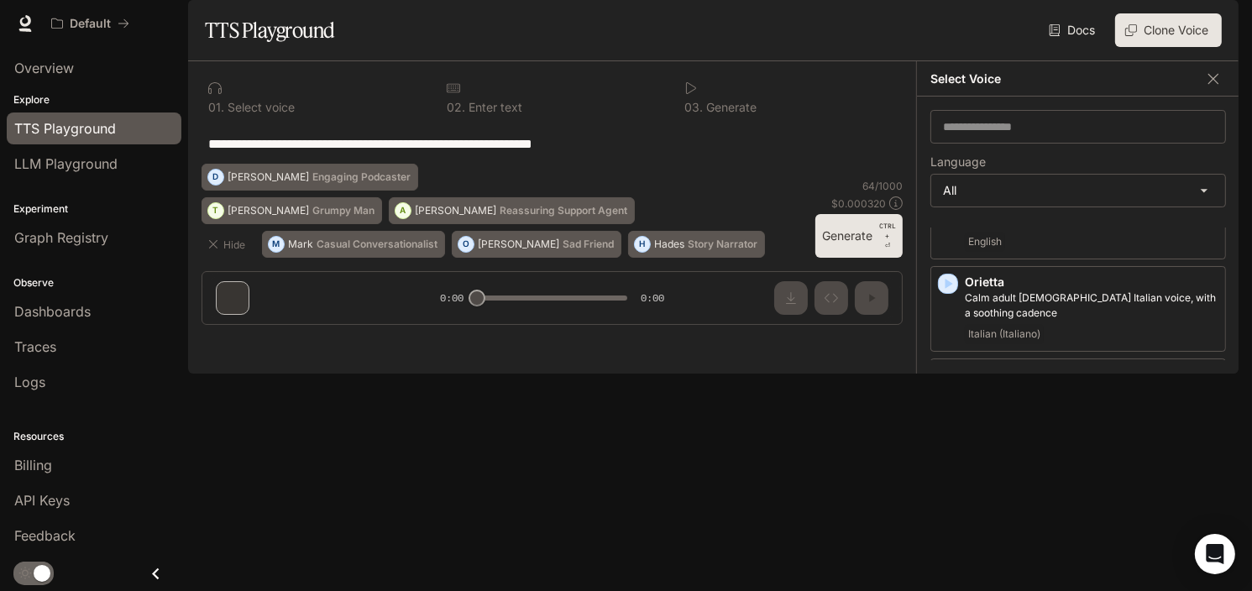
click at [935, 451] on div "Rafael Middle-aged Spanish-speaking male with a deep, composed voice. Great for…" at bounding box center [1079, 494] width 296 height 86
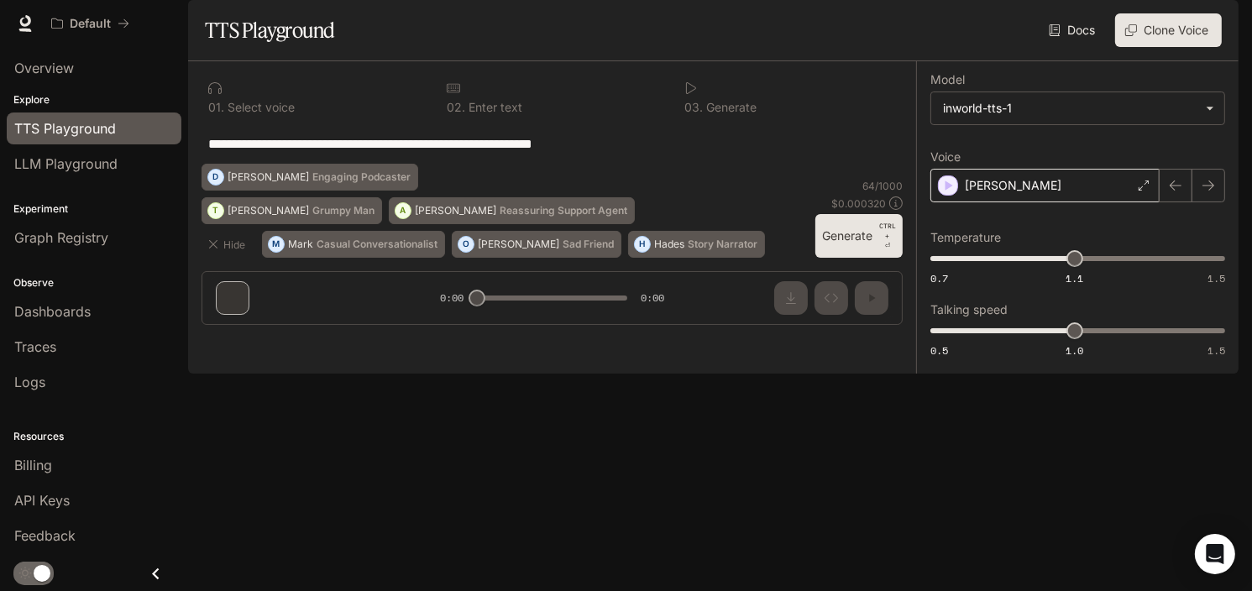
click at [1084, 202] on div "Rafael" at bounding box center [1045, 186] width 229 height 34
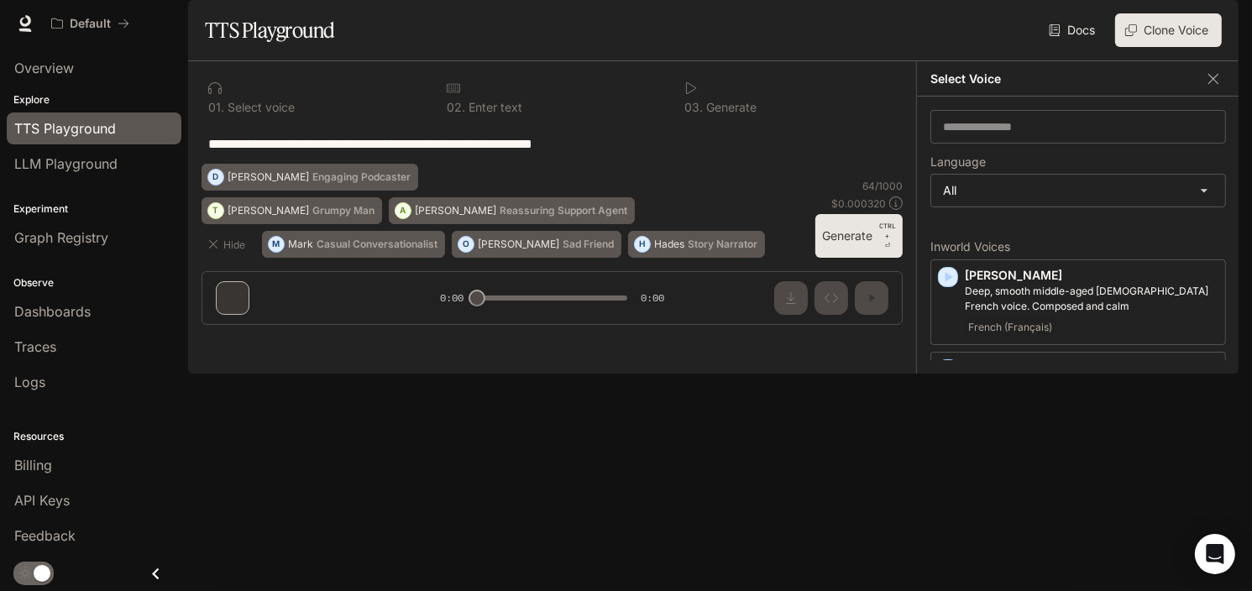
click at [882, 164] on div "**********" at bounding box center [552, 143] width 701 height 40
click at [878, 164] on div "**********" at bounding box center [552, 143] width 701 height 40
click at [1218, 87] on icon "button" at bounding box center [1213, 79] width 17 height 17
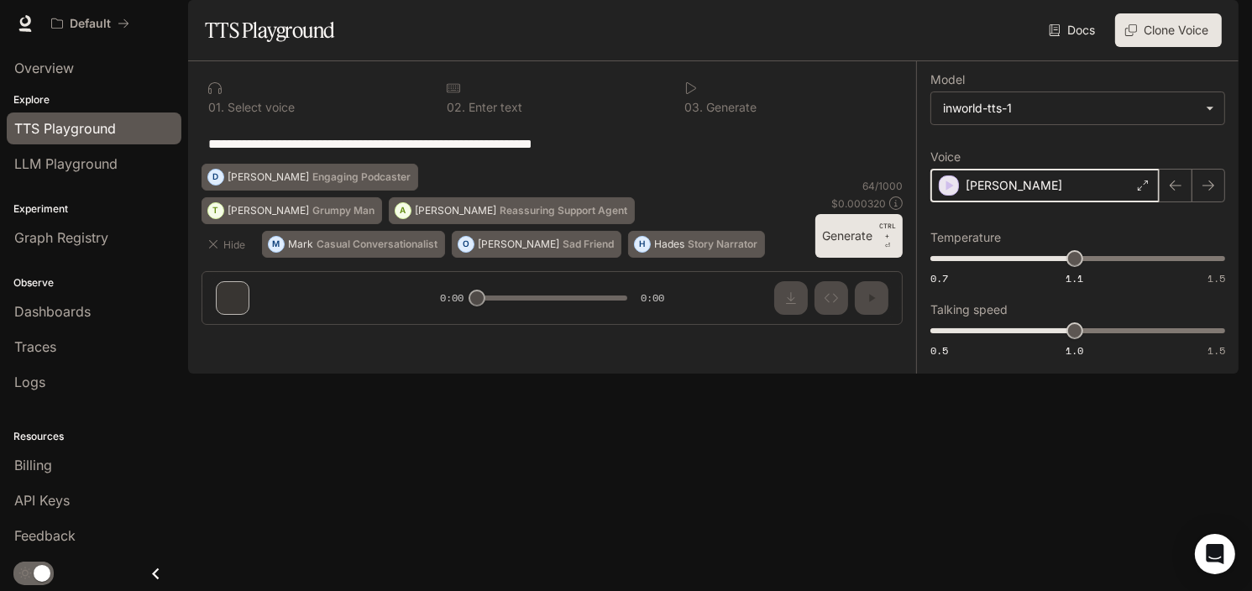
click at [946, 191] on icon "button" at bounding box center [950, 186] width 8 height 10
click at [1114, 202] on div "Rafael" at bounding box center [1045, 186] width 229 height 34
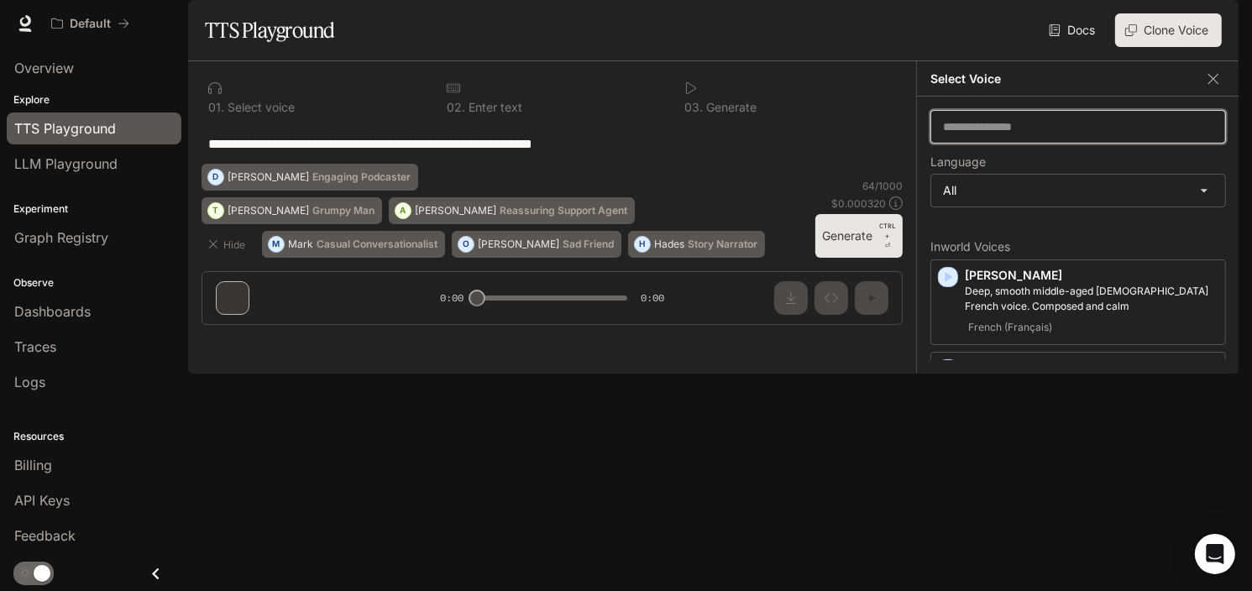
click at [1036, 135] on input "text" at bounding box center [1078, 126] width 294 height 17
type input "******"
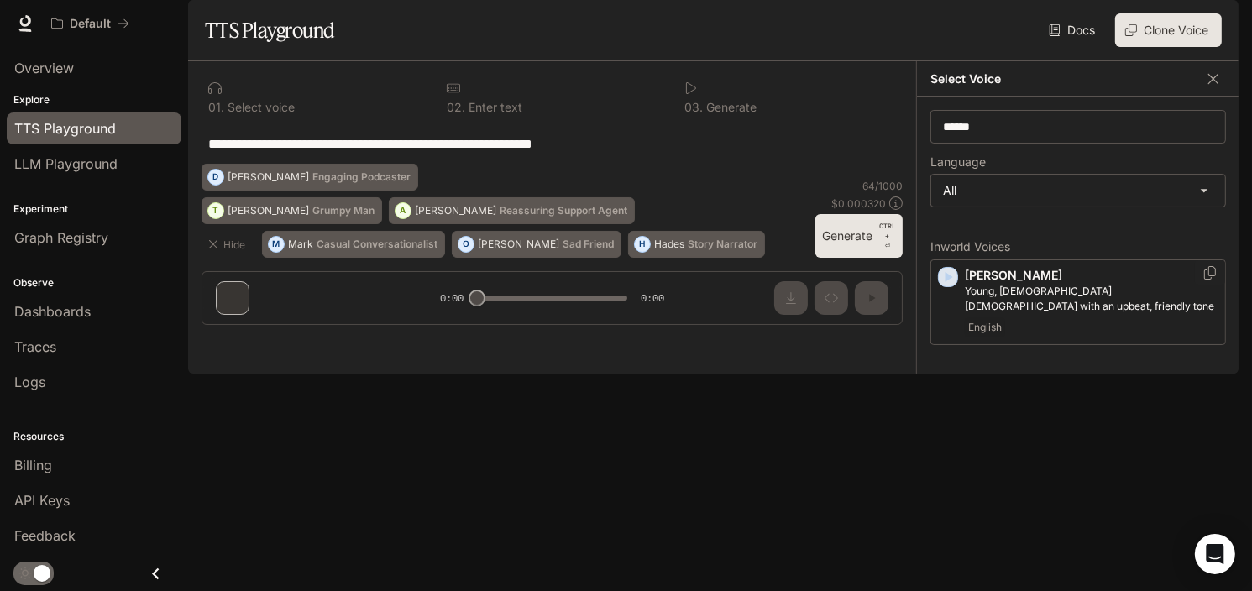
click at [949, 282] on icon "button" at bounding box center [950, 277] width 8 height 10
click at [1214, 83] on icon "button" at bounding box center [1213, 78] width 10 height 10
